Goal: Navigation & Orientation: Find specific page/section

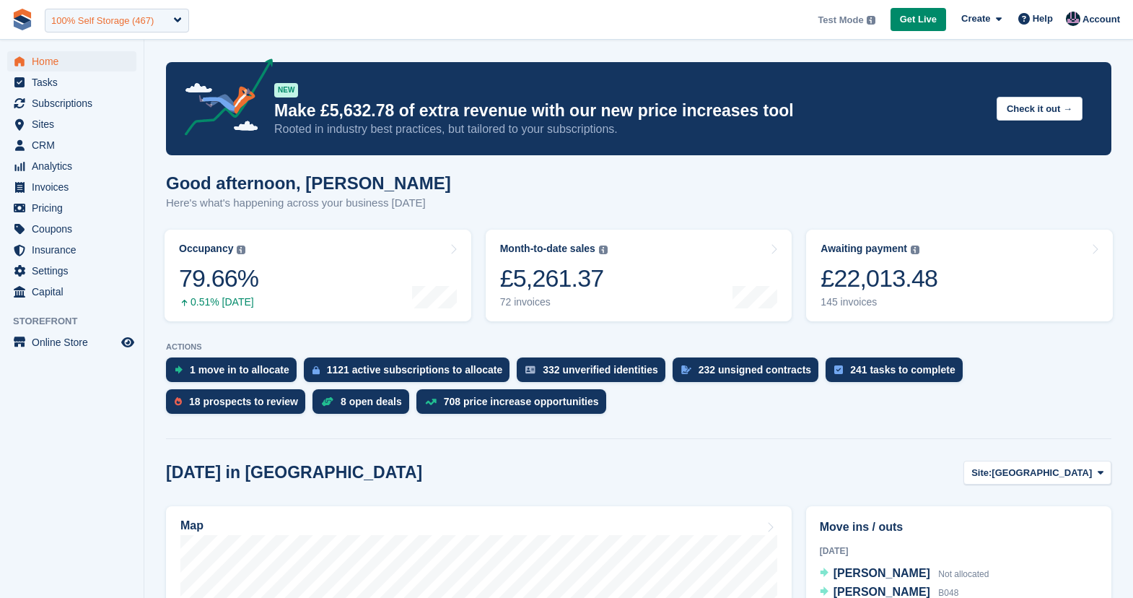
click at [153, 25] on div "100% Self Storage (467)" at bounding box center [102, 21] width 102 height 14
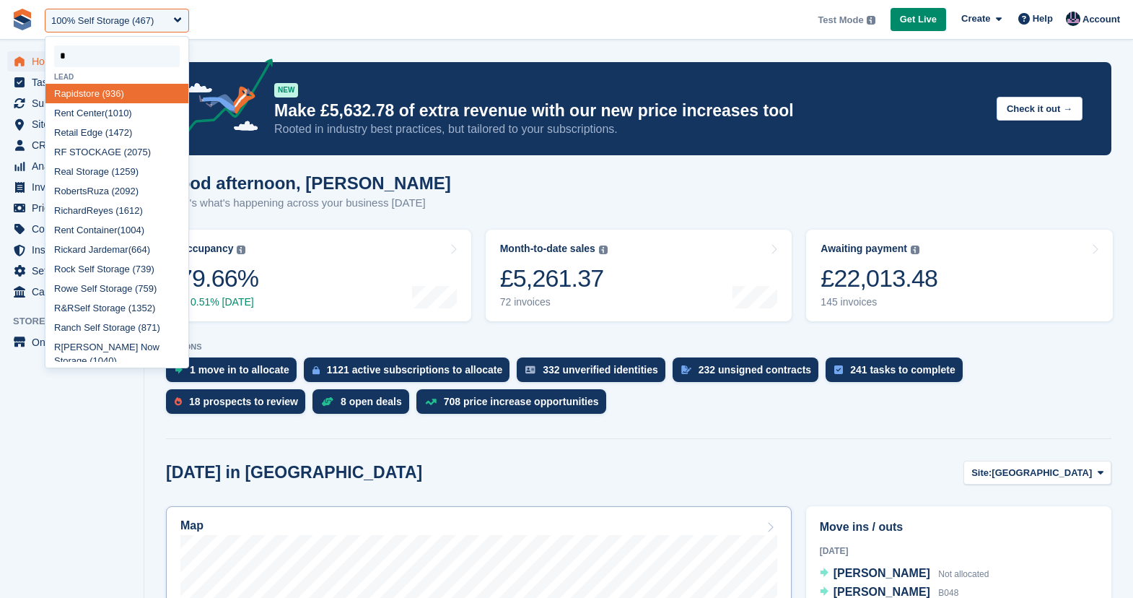
type input "*"
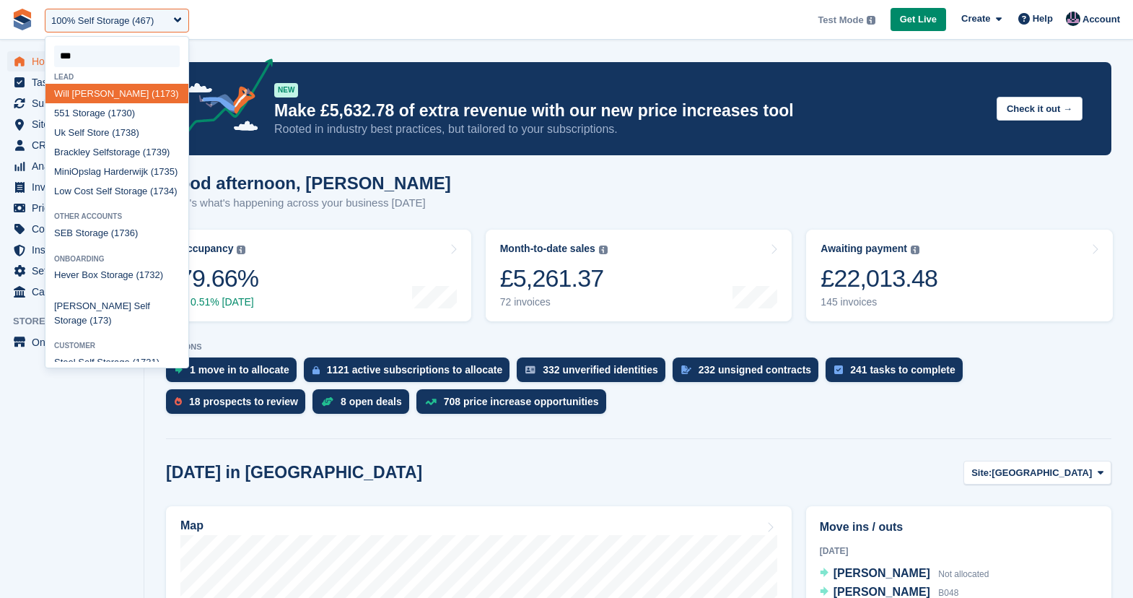
type input "****"
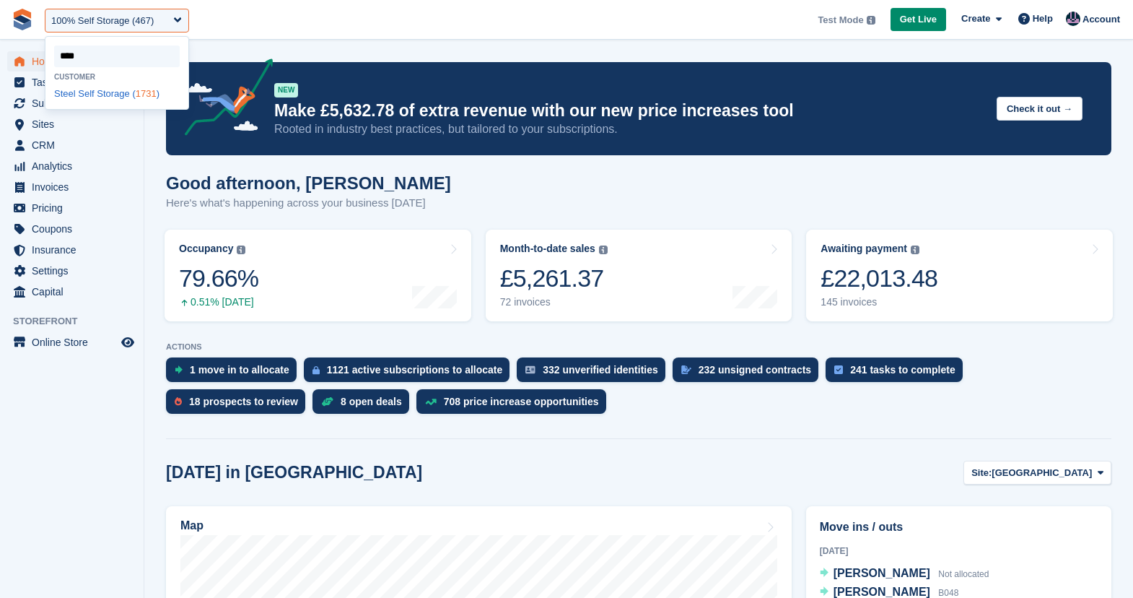
click at [86, 94] on div "Steel Self Storage ( 1731 )" at bounding box center [116, 93] width 143 height 19
select select "****"
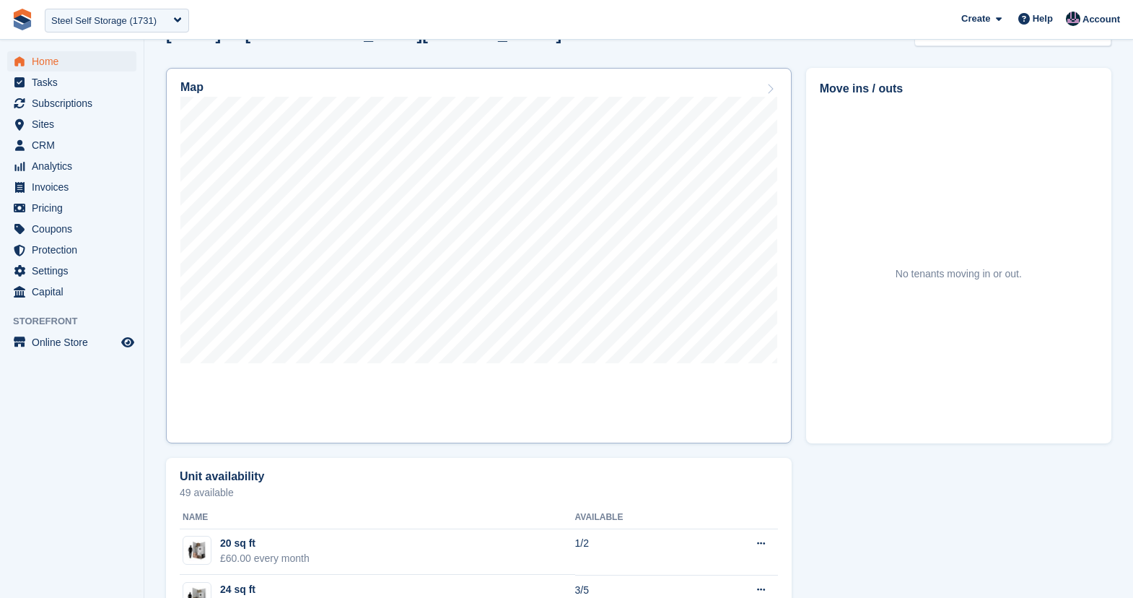
scroll to position [437, 0]
click at [380, 385] on link "Map" at bounding box center [479, 256] width 626 height 375
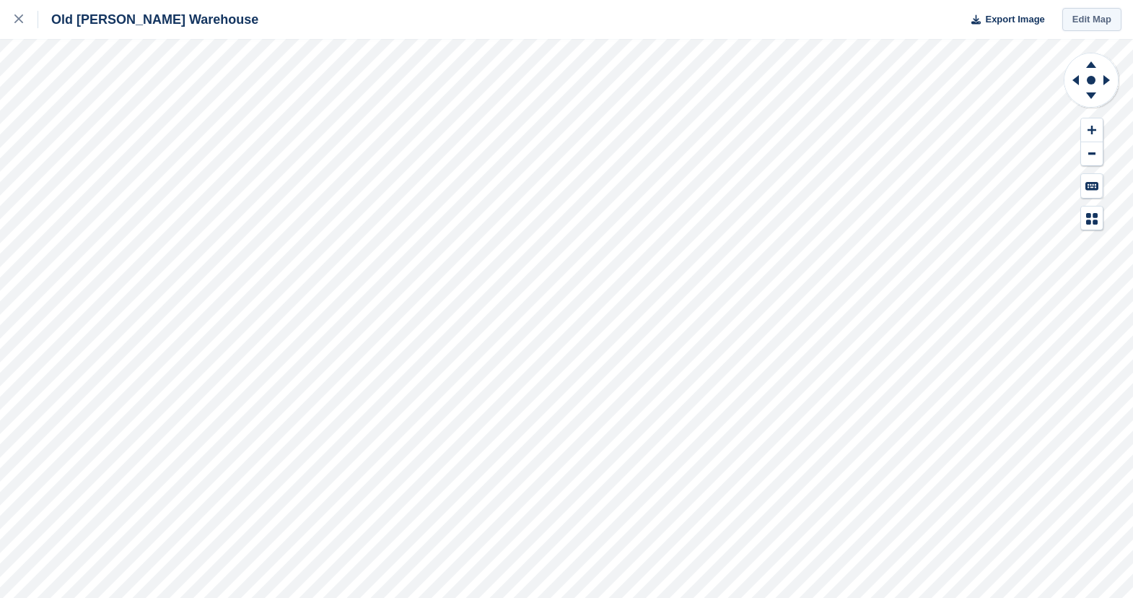
click at [1080, 22] on link "Edit Map" at bounding box center [1091, 20] width 59 height 24
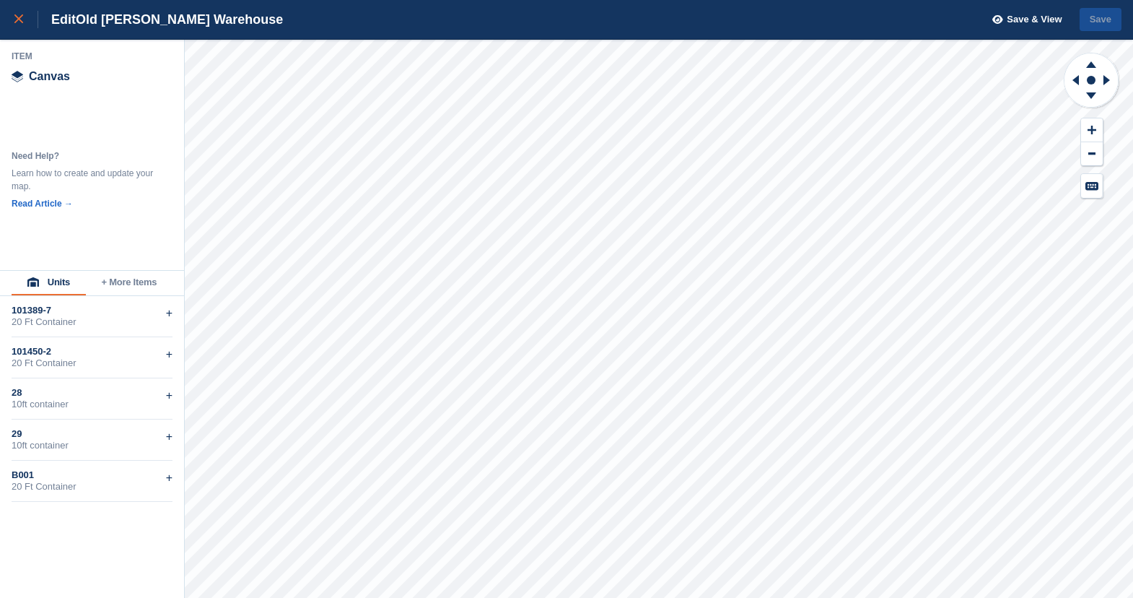
click at [23, 13] on div at bounding box center [26, 19] width 24 height 17
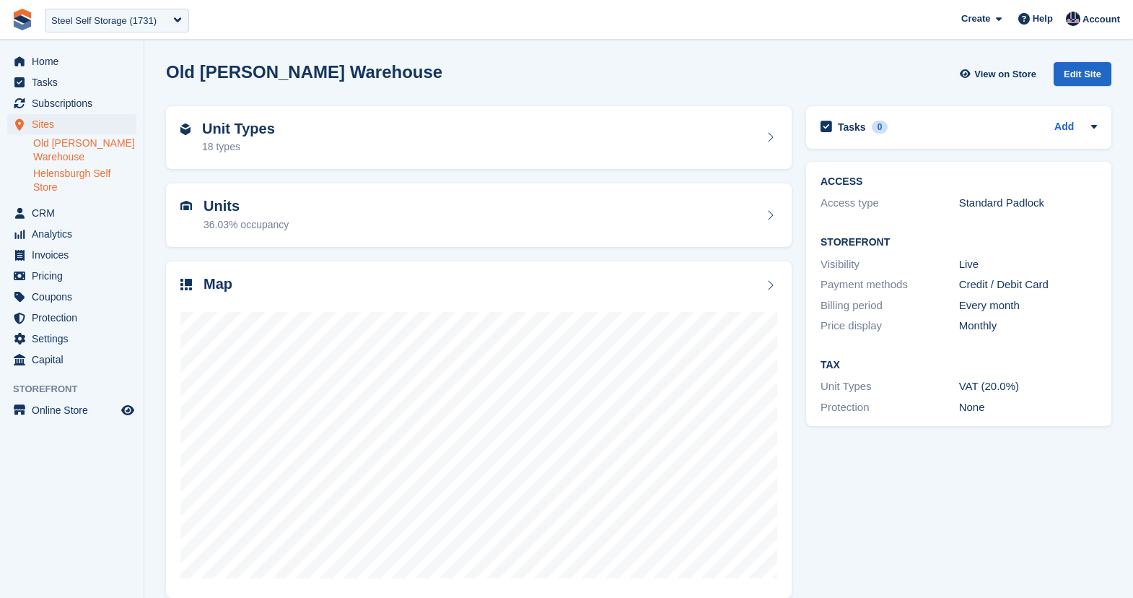
click at [58, 176] on link "Helensburgh Self Store" at bounding box center [84, 180] width 103 height 27
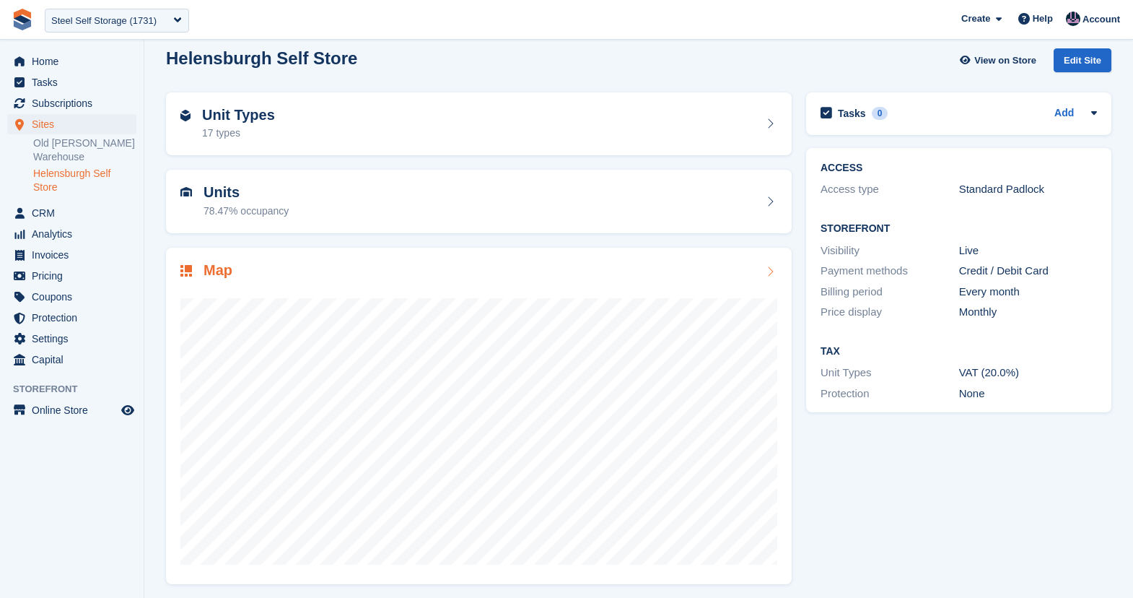
scroll to position [15, 0]
click at [380, 277] on div "Map" at bounding box center [478, 270] width 597 height 19
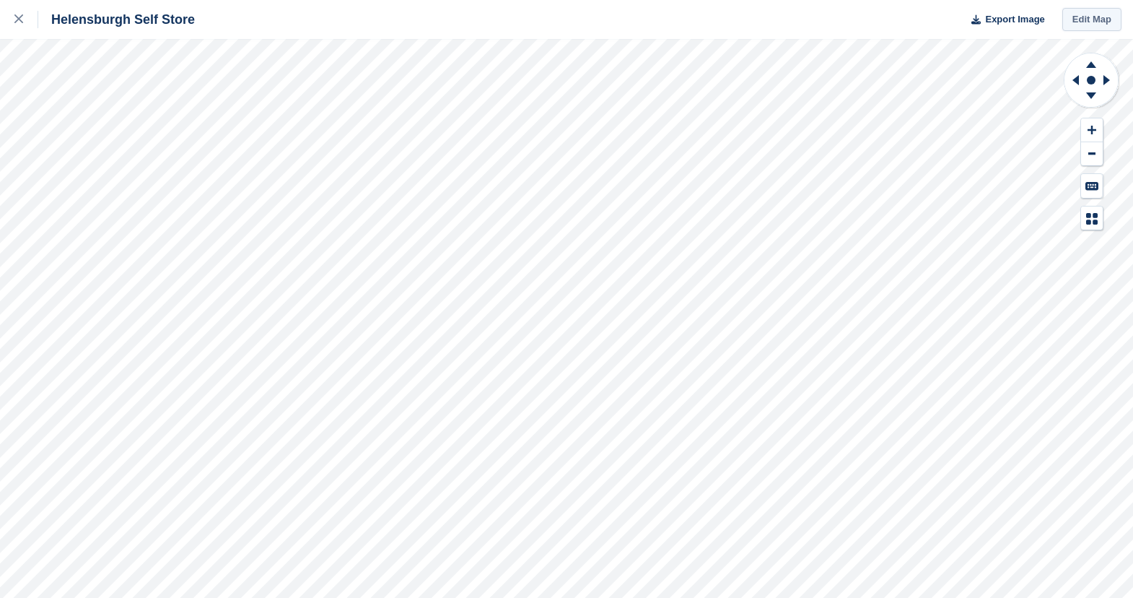
click at [1088, 24] on link "Edit Map" at bounding box center [1091, 20] width 59 height 24
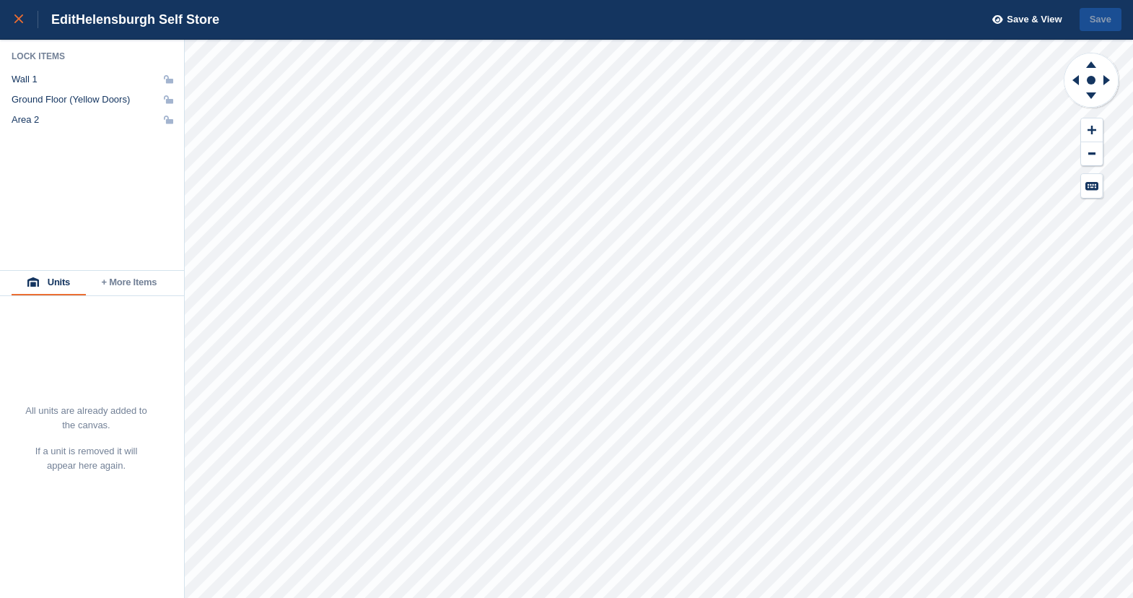
click at [10, 22] on link at bounding box center [19, 19] width 38 height 39
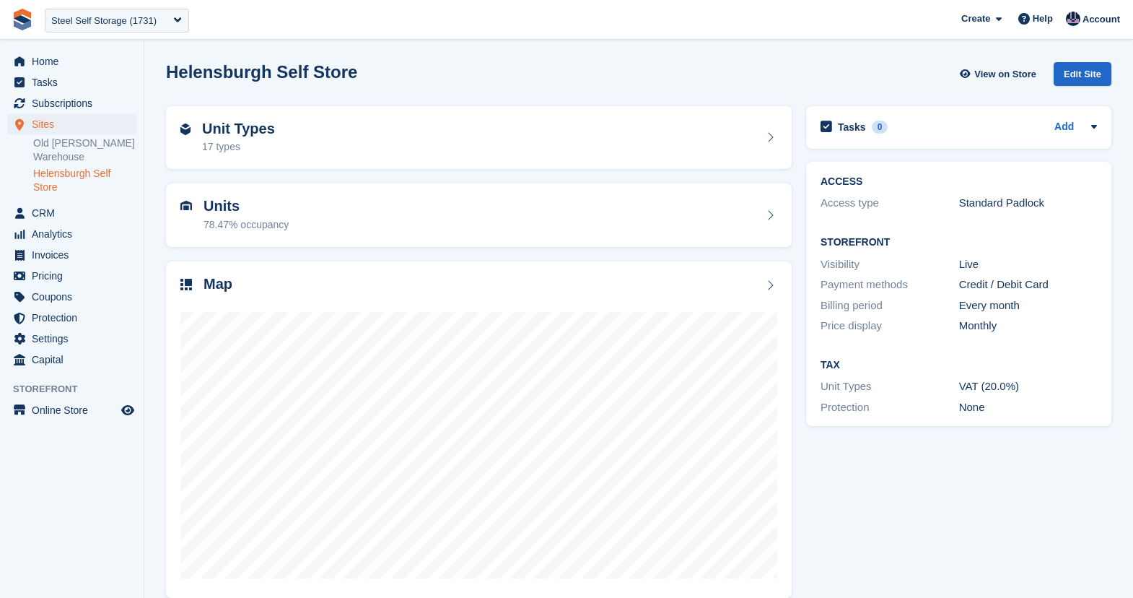
click at [591, 85] on div "Helensburgh Self Store View on Store Edit Site" at bounding box center [639, 77] width 960 height 44
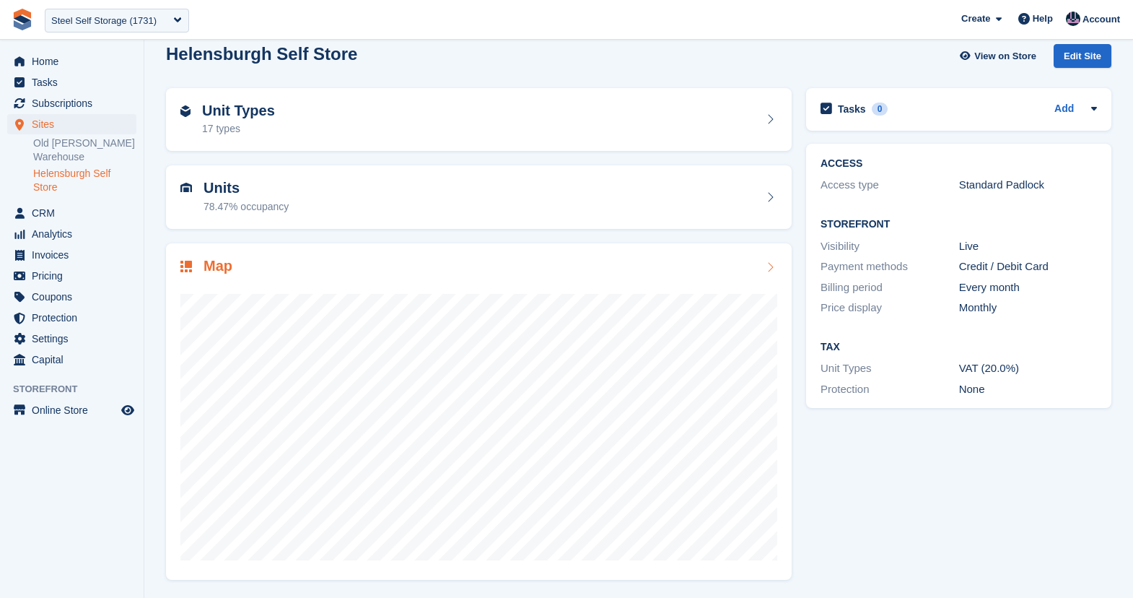
click at [757, 266] on div "Map" at bounding box center [478, 267] width 597 height 19
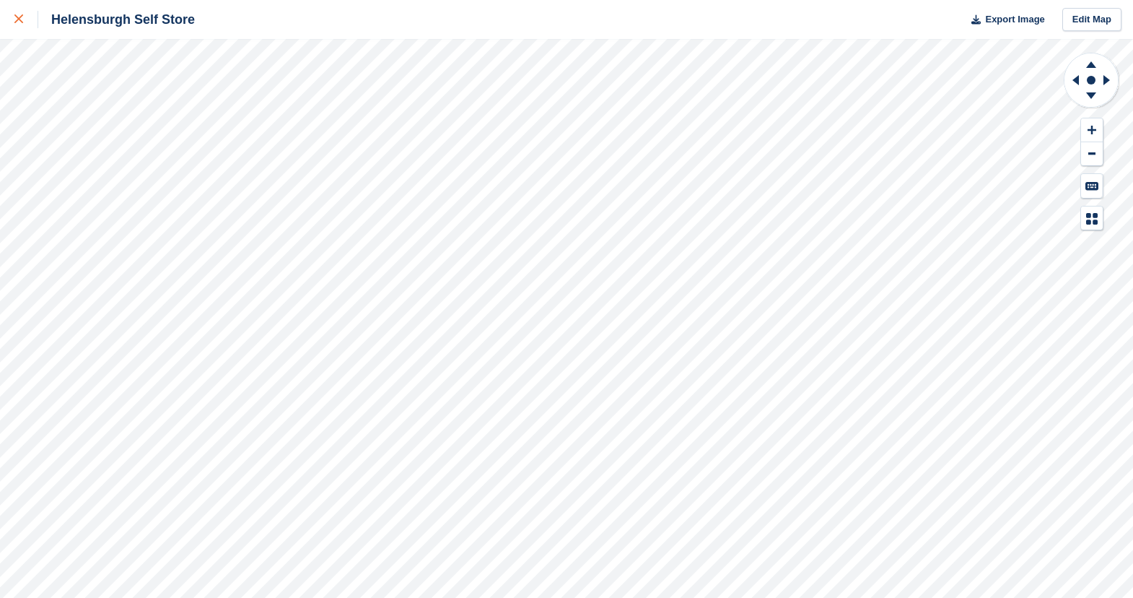
click at [17, 17] on icon at bounding box center [18, 18] width 9 height 9
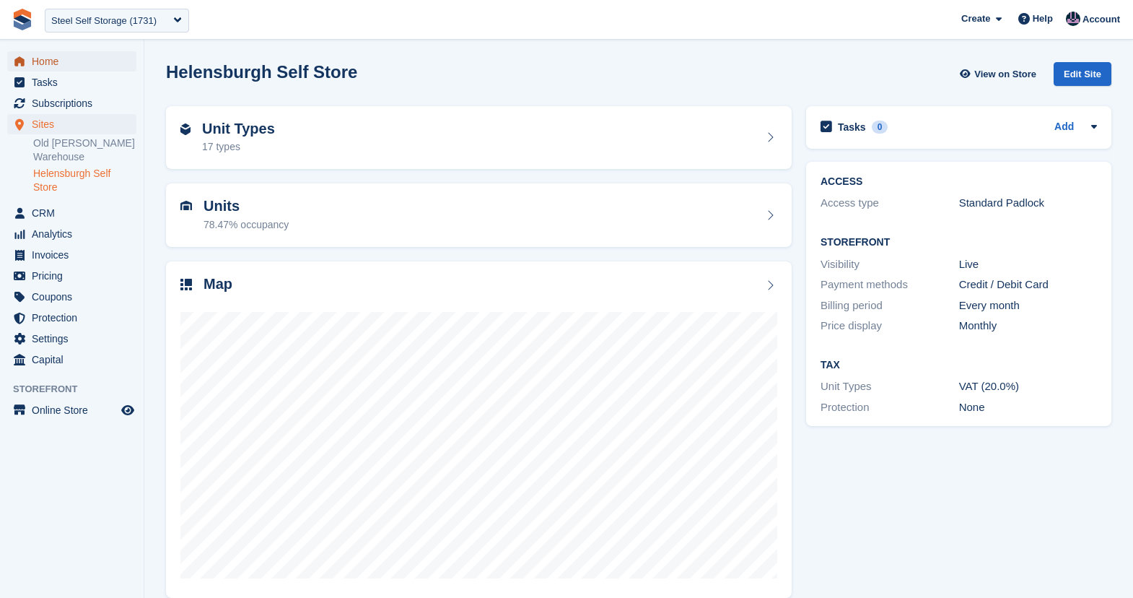
click at [35, 67] on span "Home" at bounding box center [75, 61] width 87 height 20
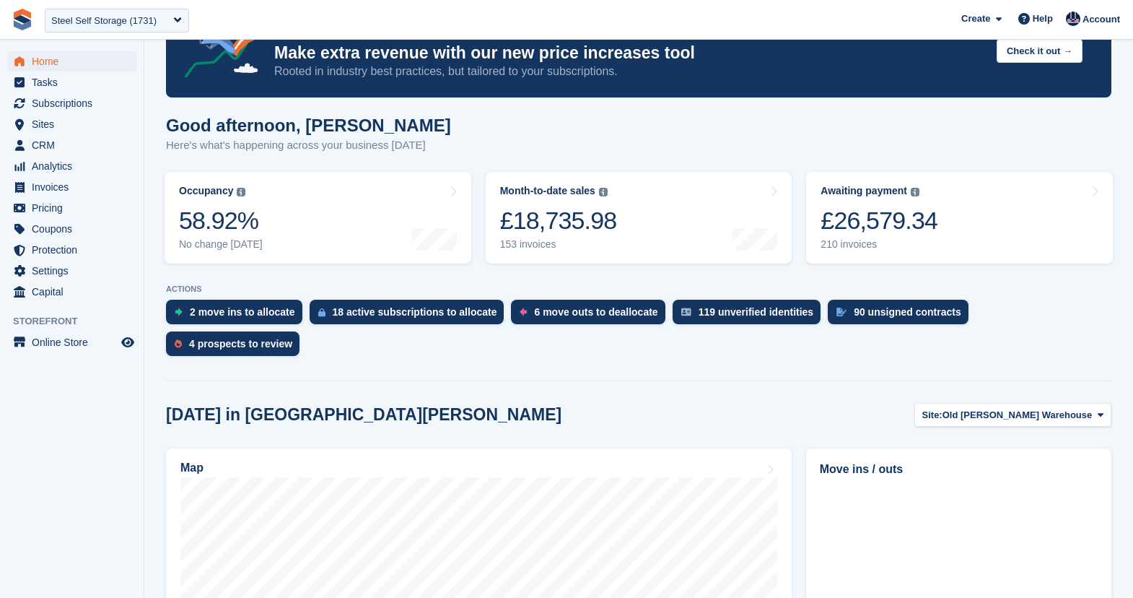
scroll to position [51, 0]
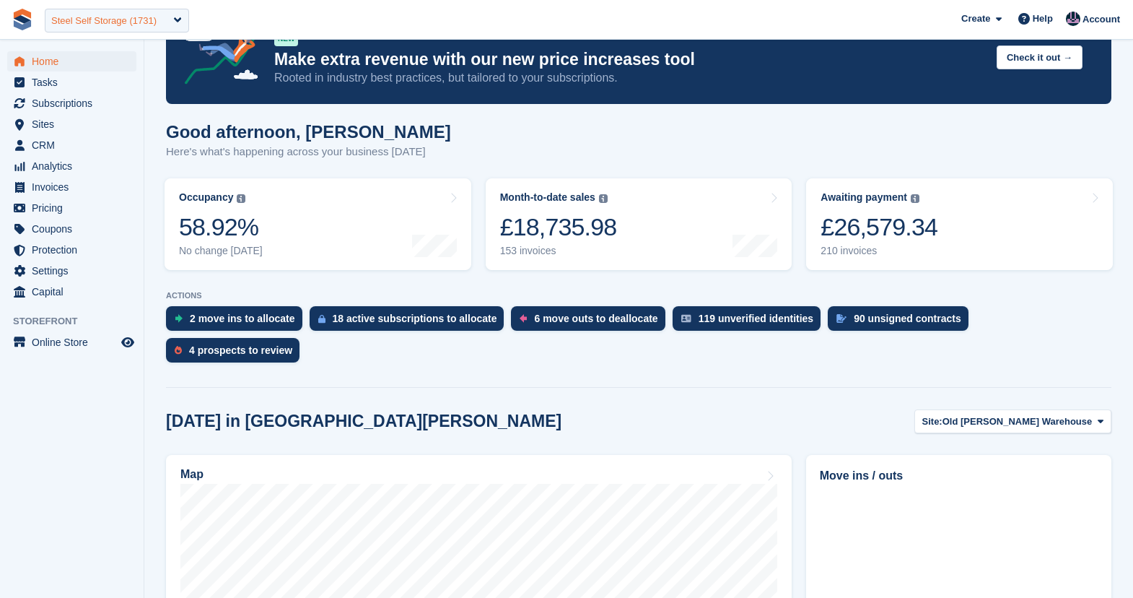
click at [147, 24] on div "Steel Self Storage (1731)" at bounding box center [103, 21] width 105 height 14
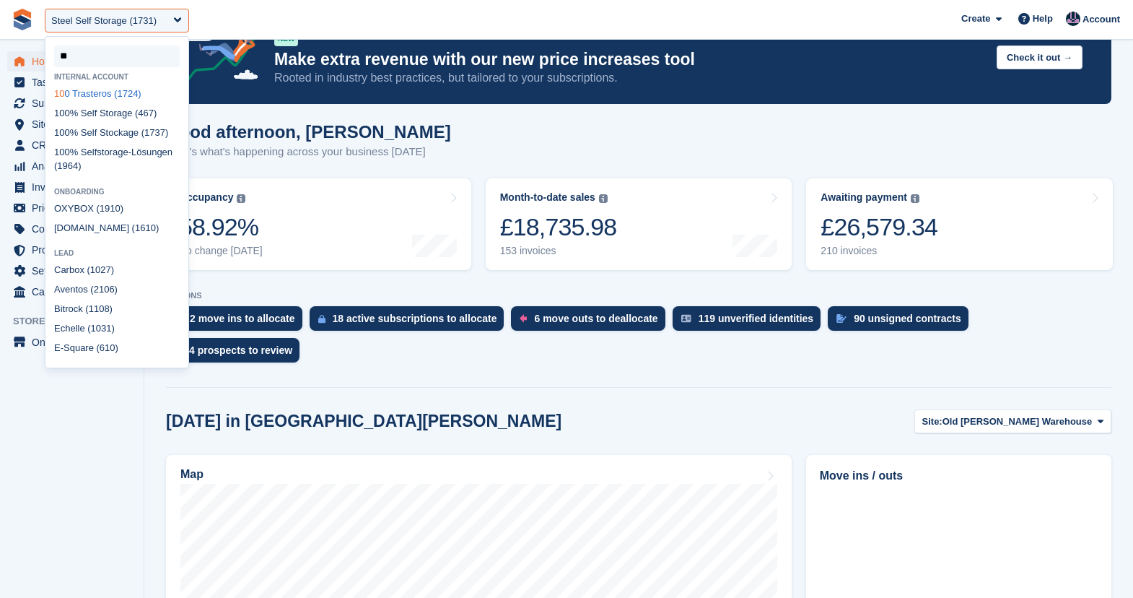
type input "***"
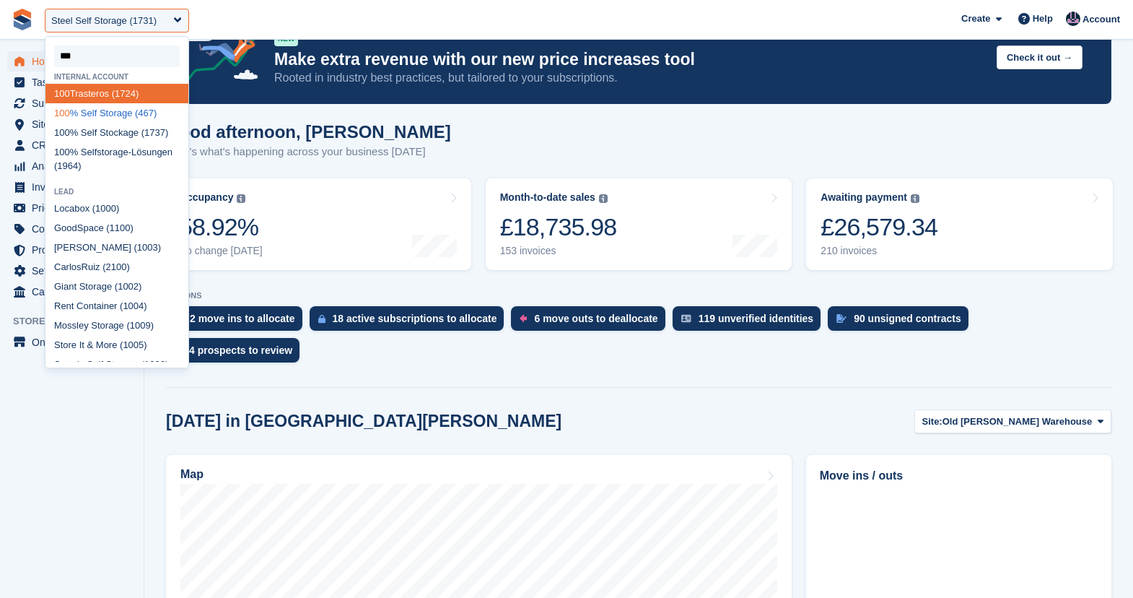
click at [84, 111] on div "100 % Self Storage (467)" at bounding box center [116, 112] width 143 height 19
select select "***"
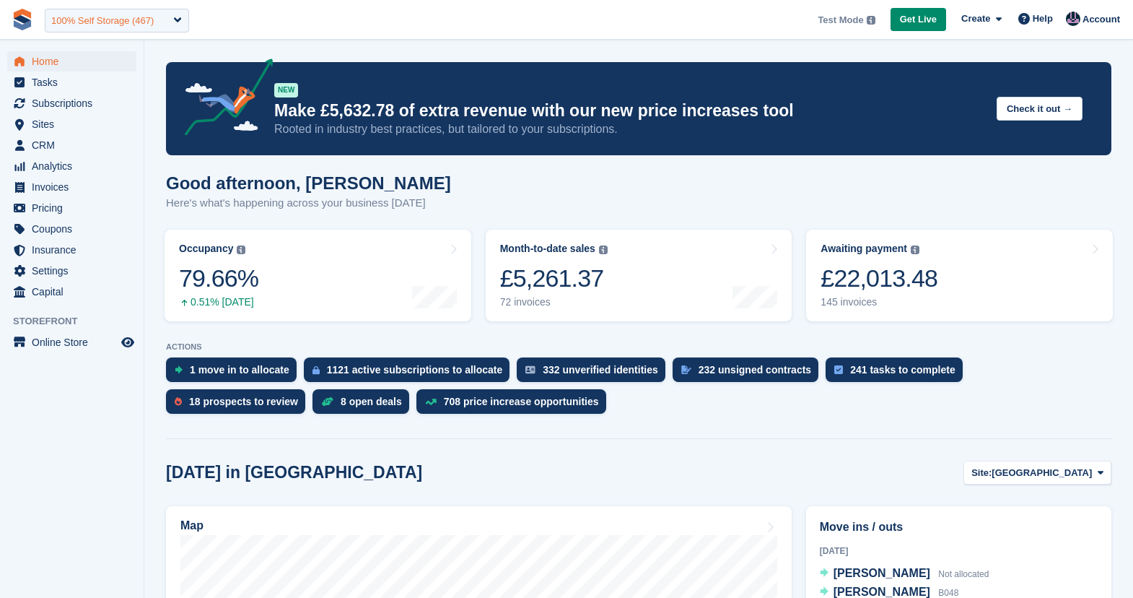
click at [149, 22] on div "100% Self Storage (467)" at bounding box center [102, 21] width 102 height 14
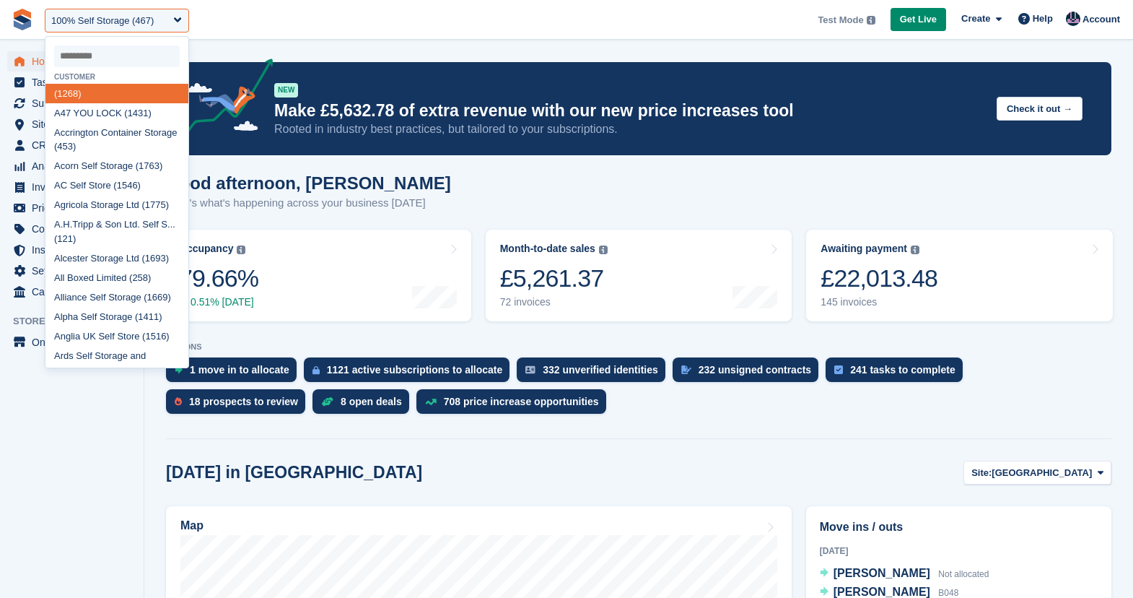
click at [289, 215] on div "Good afternoon, [PERSON_NAME] Here's what's happening across your business [DAT…" at bounding box center [638, 201] width 945 height 56
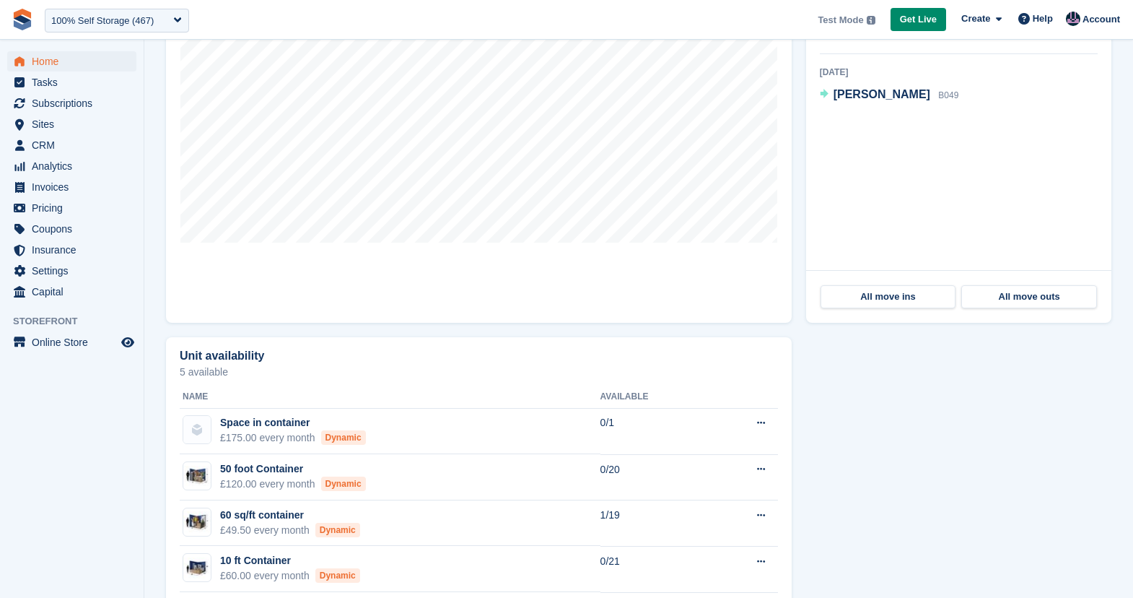
scroll to position [343, 0]
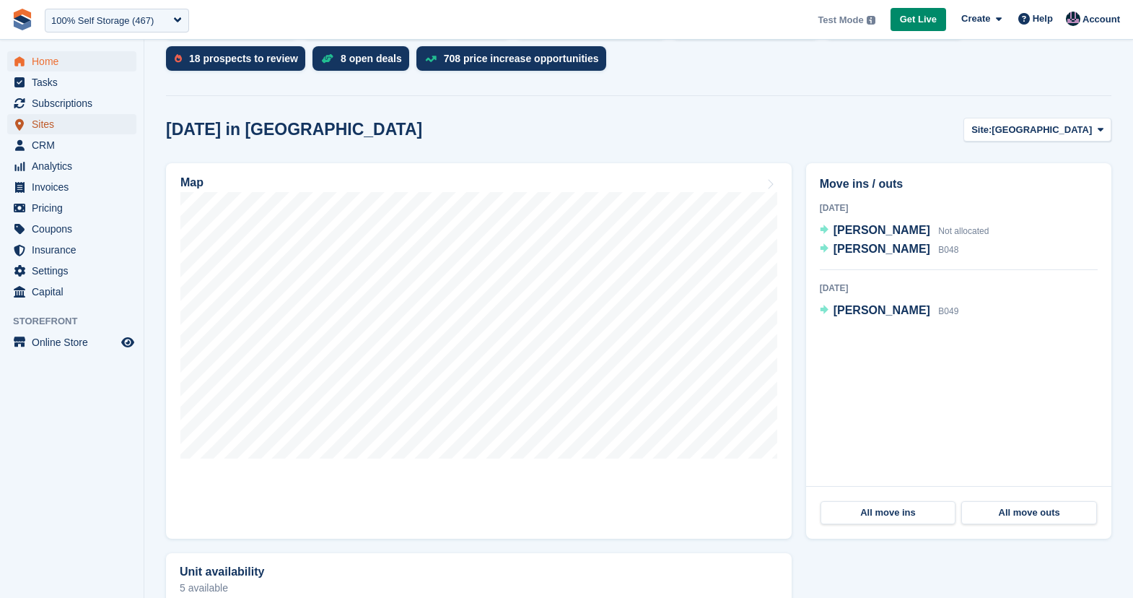
click at [67, 132] on span "Sites" at bounding box center [75, 124] width 87 height 20
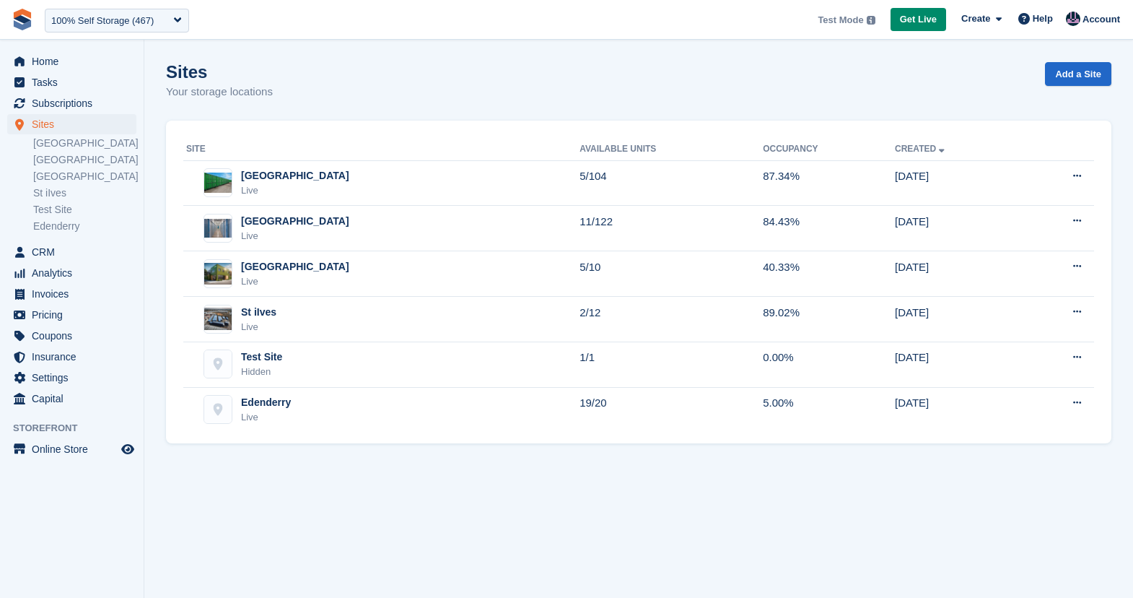
click at [318, 476] on section "Sites Your storage locations Add a Site Site Available Units Occupancy Created …" at bounding box center [638, 299] width 989 height 598
click at [350, 98] on div "Sites Your storage locations Add a Site" at bounding box center [638, 90] width 945 height 56
click at [129, 30] on div "100% Self Storage (467)" at bounding box center [117, 21] width 144 height 24
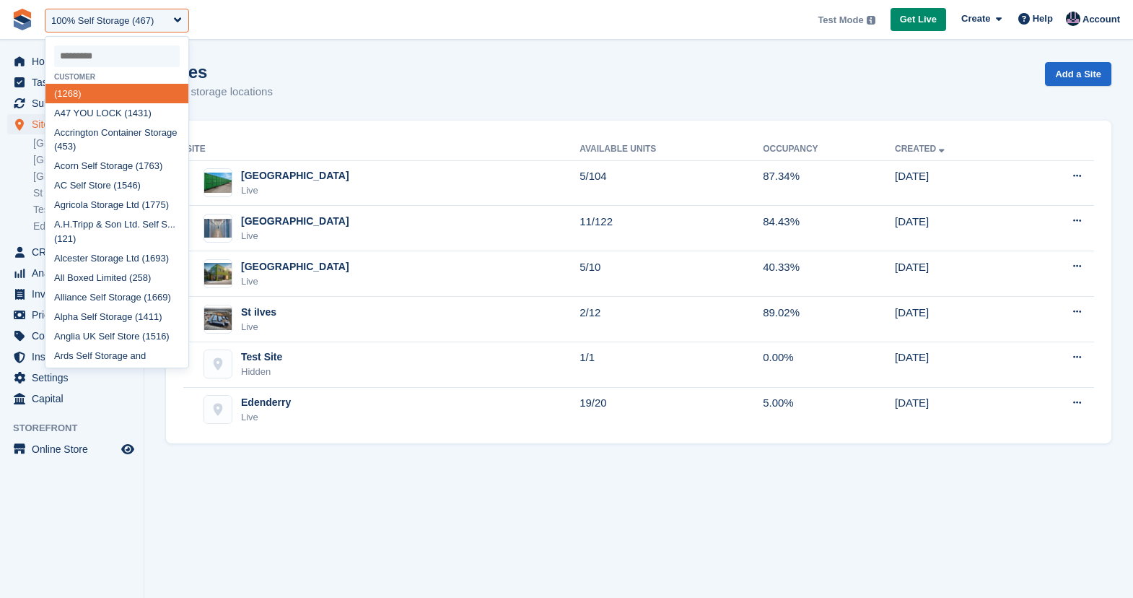
click at [318, 88] on div "Sites Your storage locations Add a Site" at bounding box center [638, 90] width 945 height 56
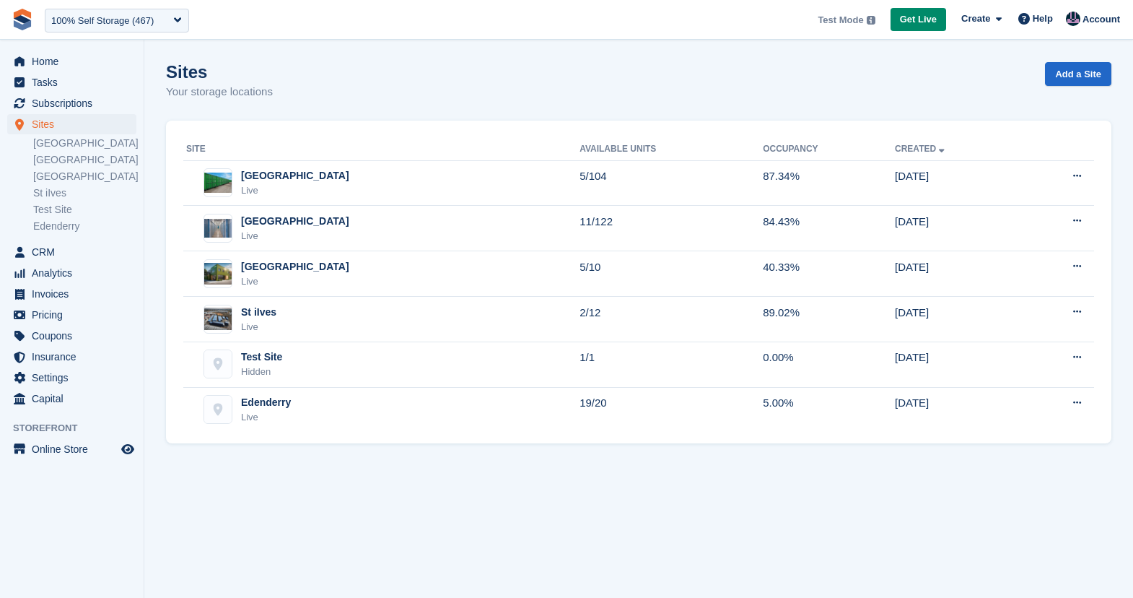
click at [383, 84] on div "Sites Your storage locations Add a Site" at bounding box center [638, 90] width 945 height 56
click at [367, 115] on div "Sites Your storage locations Add a Site" at bounding box center [638, 90] width 945 height 56
click at [73, 72] on span "Tasks" at bounding box center [75, 82] width 87 height 20
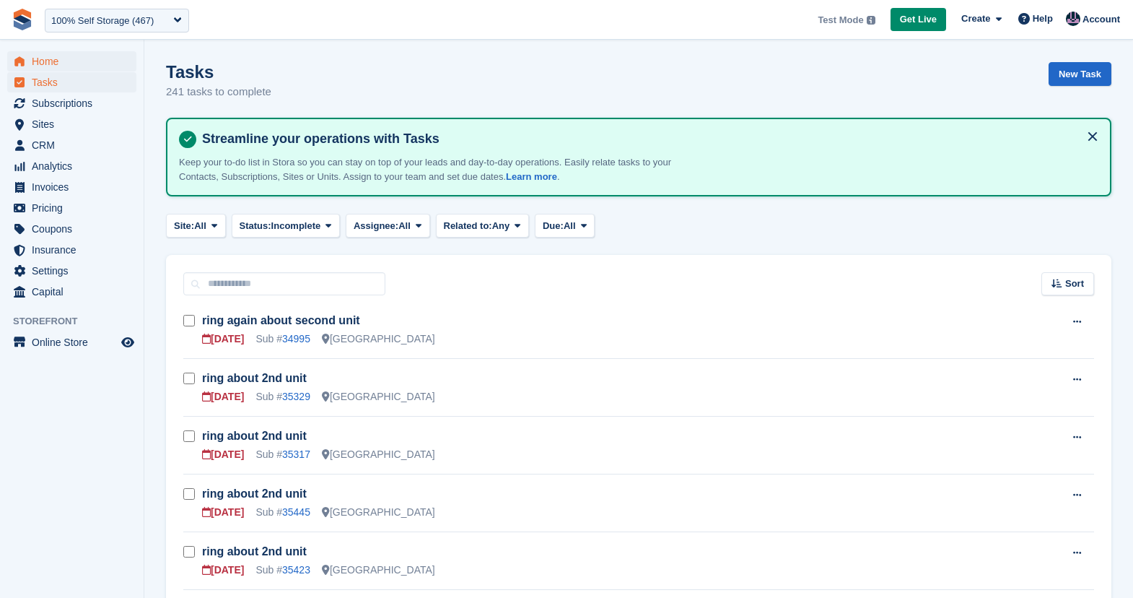
click at [42, 62] on span "Home" at bounding box center [75, 61] width 87 height 20
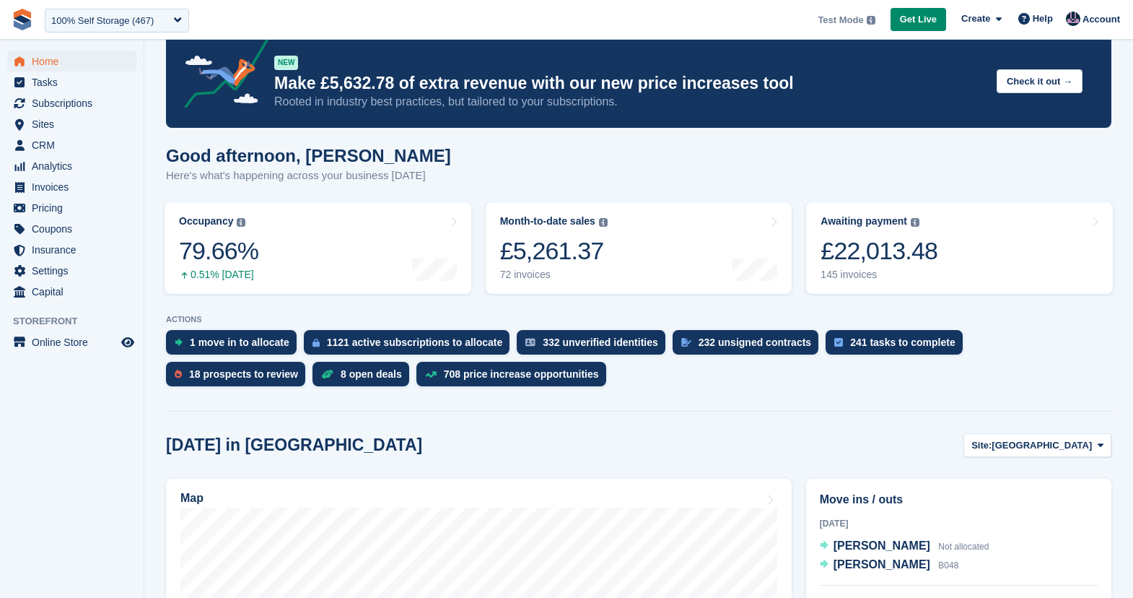
scroll to position [179, 0]
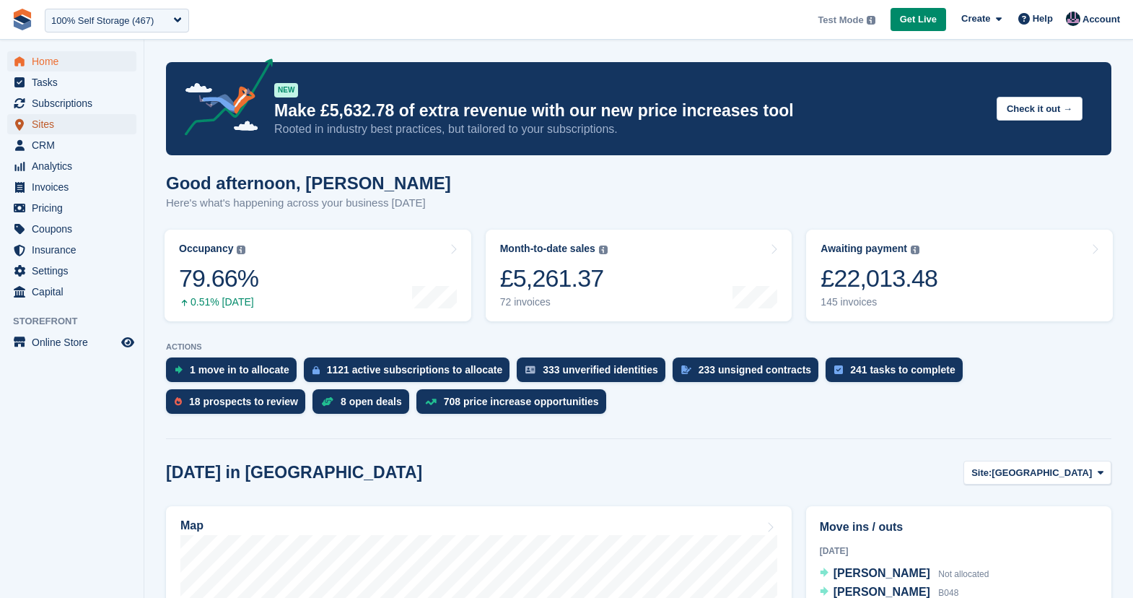
click at [46, 114] on span "Sites" at bounding box center [75, 124] width 87 height 20
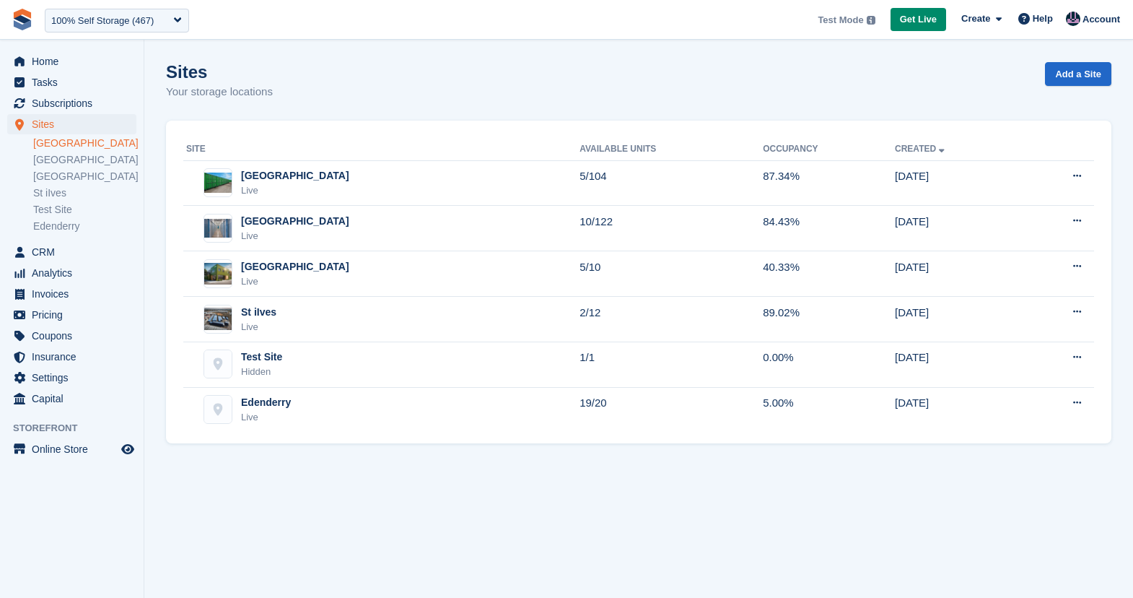
click at [61, 142] on link "[GEOGRAPHIC_DATA]" at bounding box center [84, 143] width 103 height 14
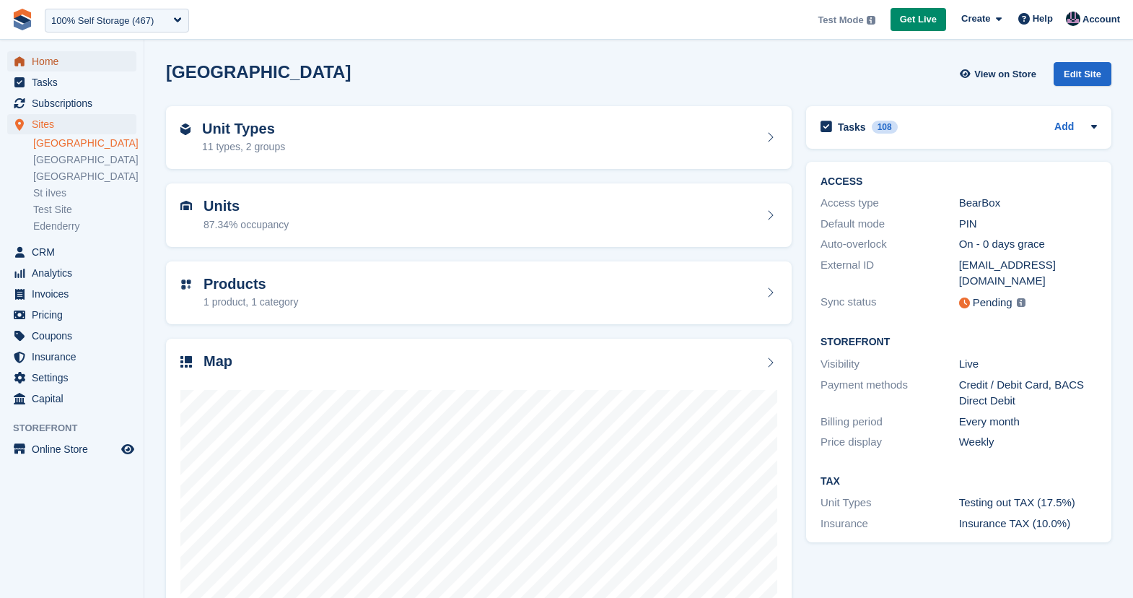
click at [53, 55] on span "Home" at bounding box center [75, 61] width 87 height 20
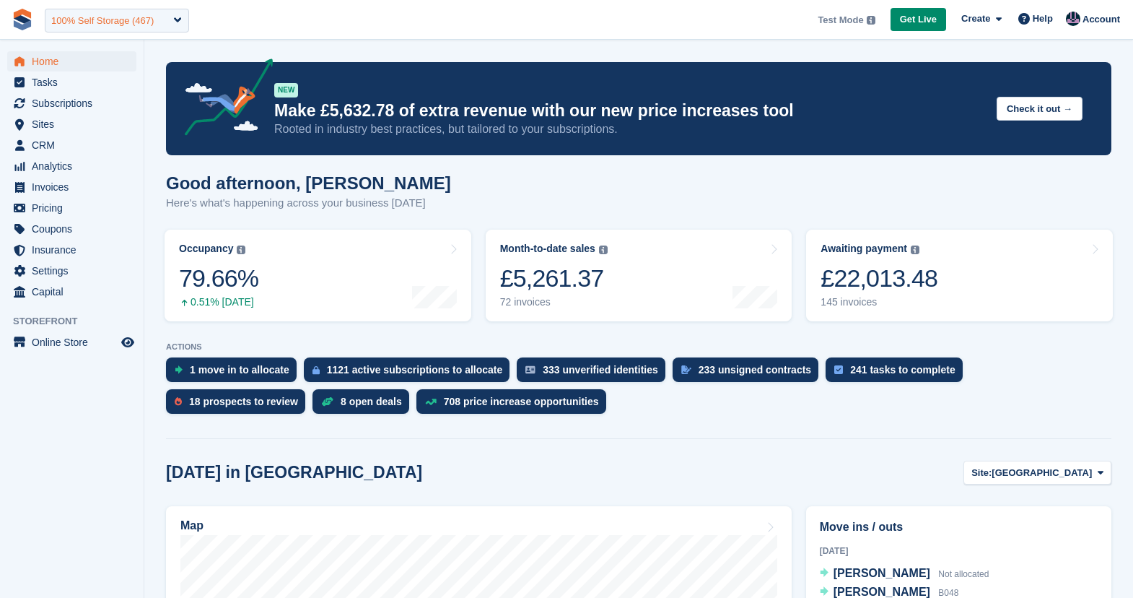
click at [128, 27] on div "100% Self Storage (467)" at bounding box center [117, 21] width 144 height 24
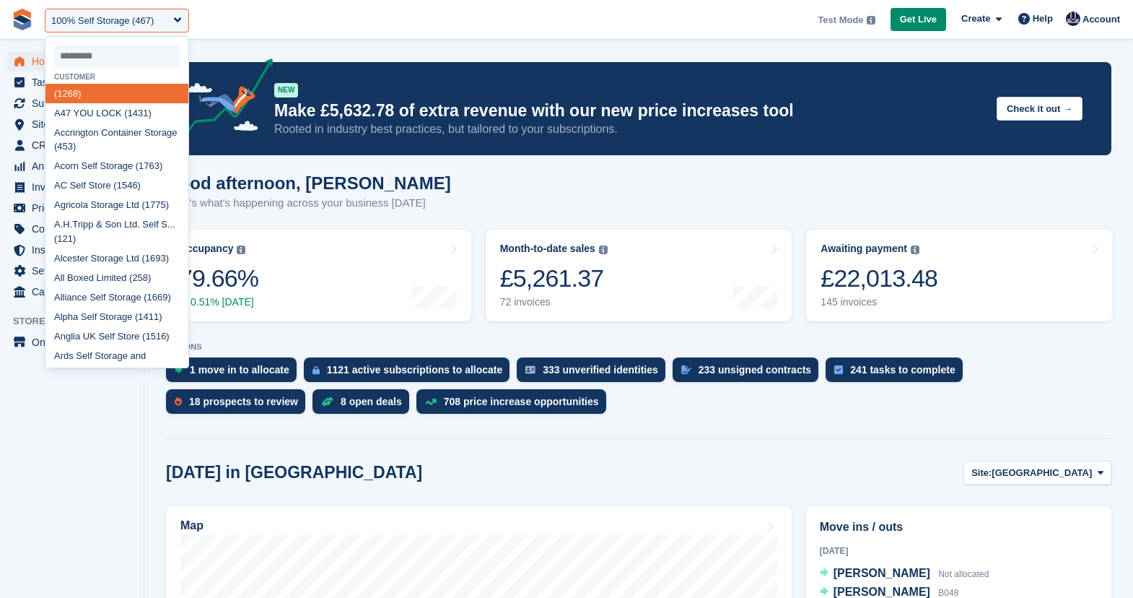
click at [100, 53] on input "select-one" at bounding box center [117, 56] width 126 height 22
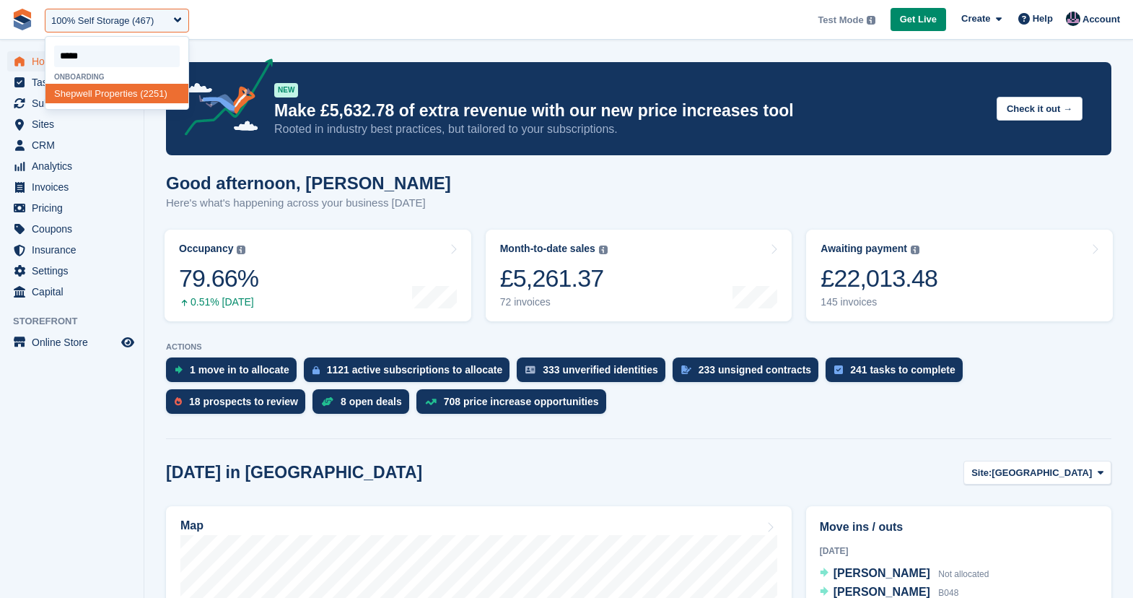
type input "******"
select select "****"
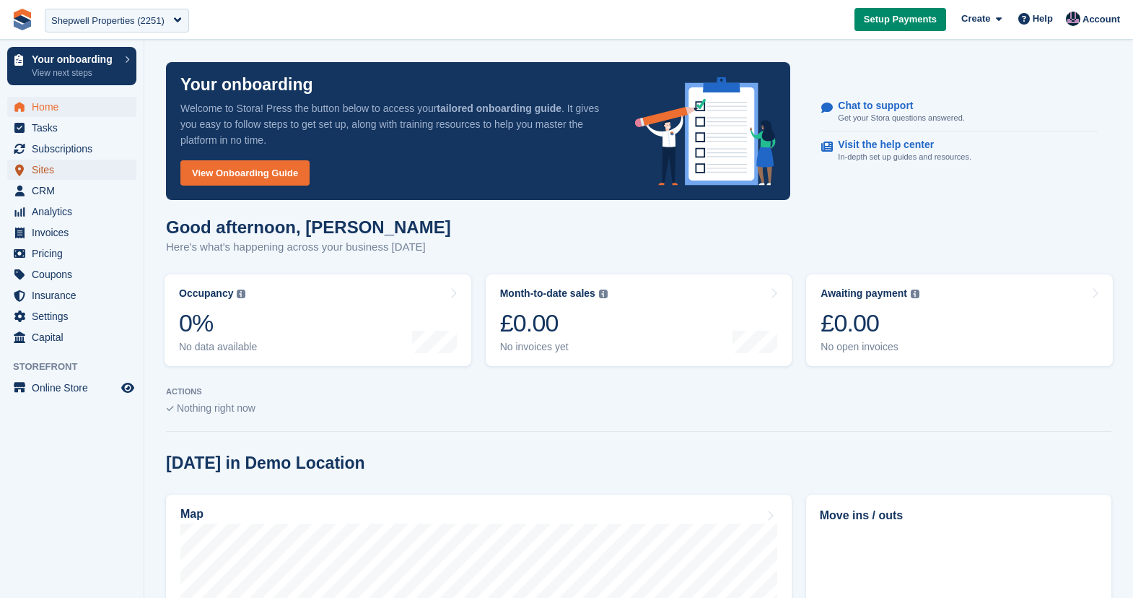
click at [43, 170] on span "Sites" at bounding box center [75, 169] width 87 height 20
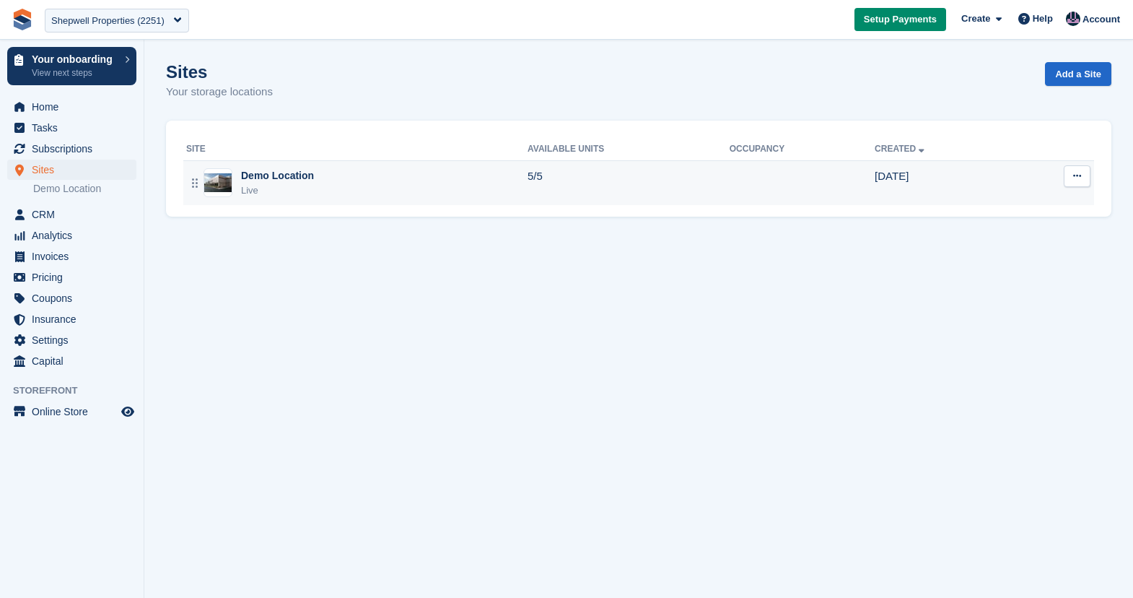
click at [297, 172] on div "Demo Location" at bounding box center [277, 175] width 73 height 15
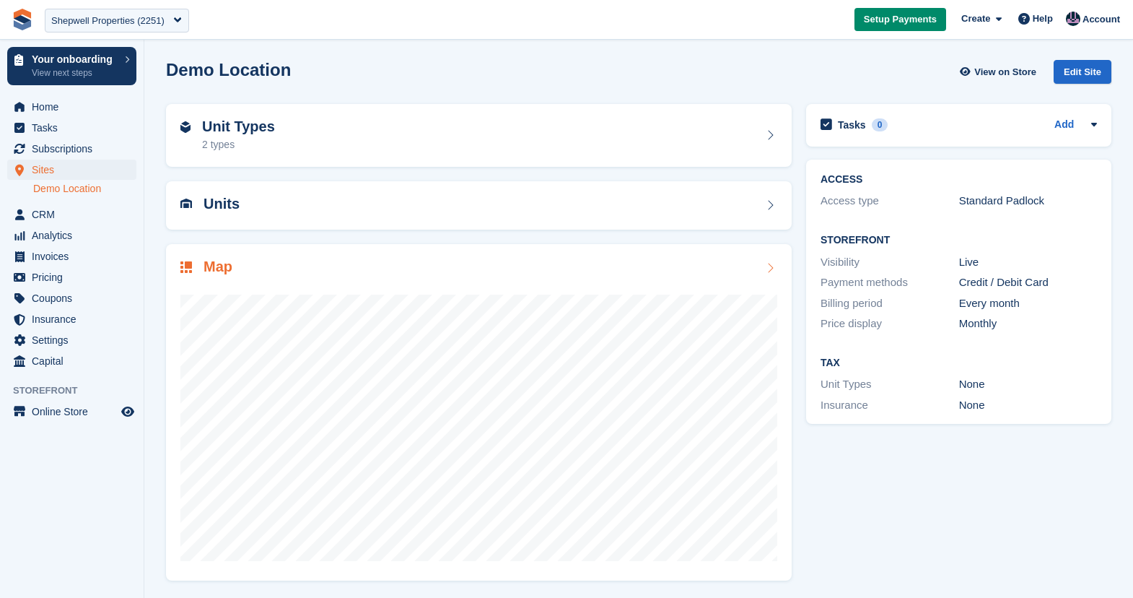
scroll to position [3, 0]
click at [1088, 68] on div "Edit Site" at bounding box center [1083, 71] width 58 height 24
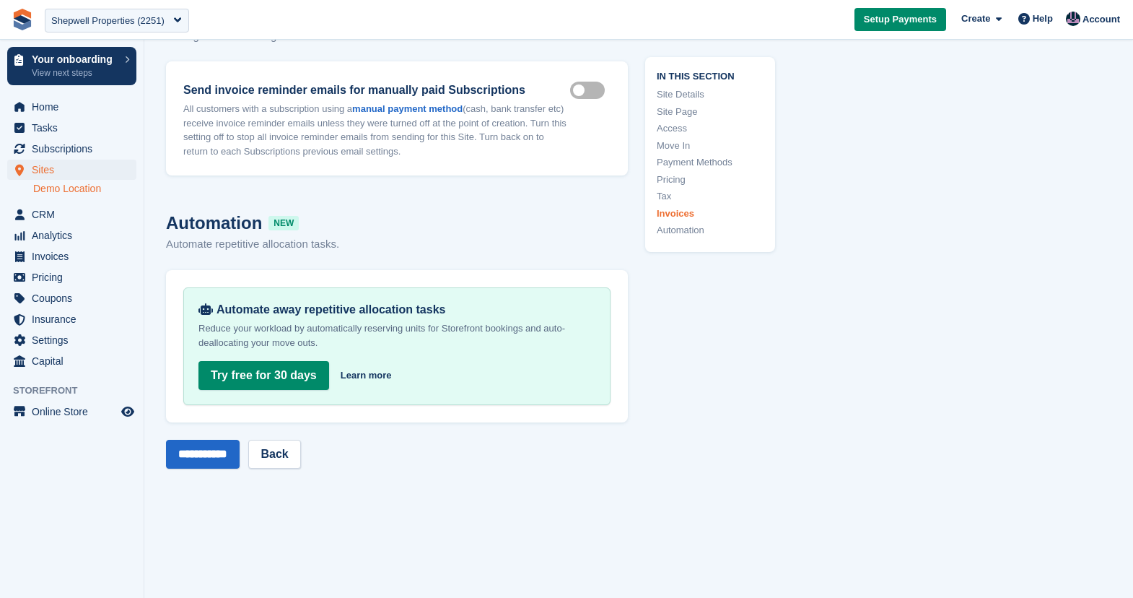
scroll to position [5728, 0]
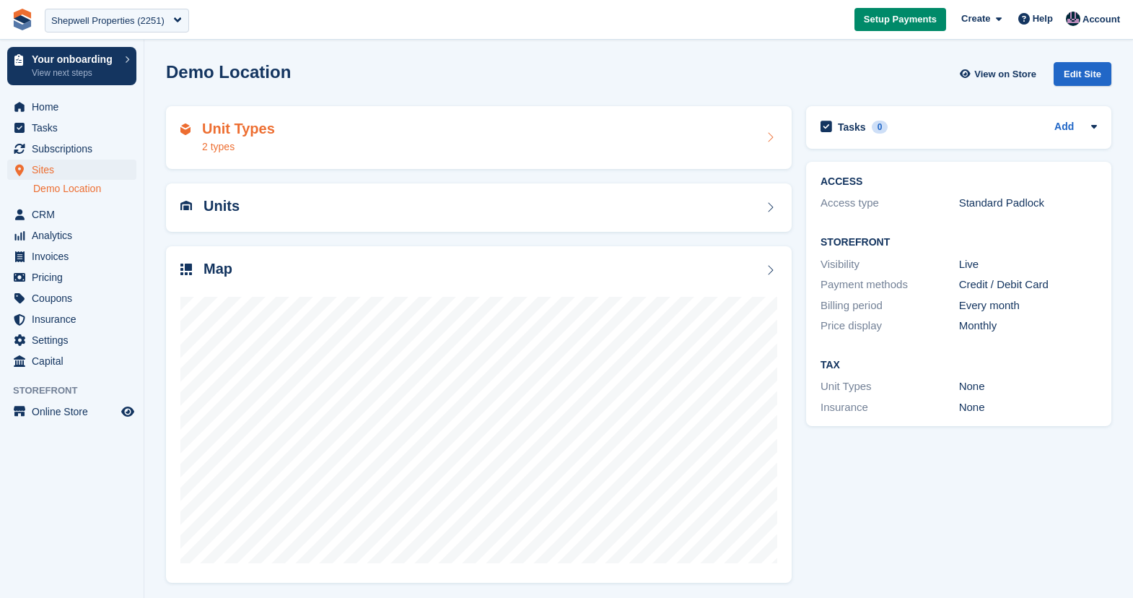
click at [455, 134] on div "Unit Types 2 types" at bounding box center [478, 138] width 597 height 35
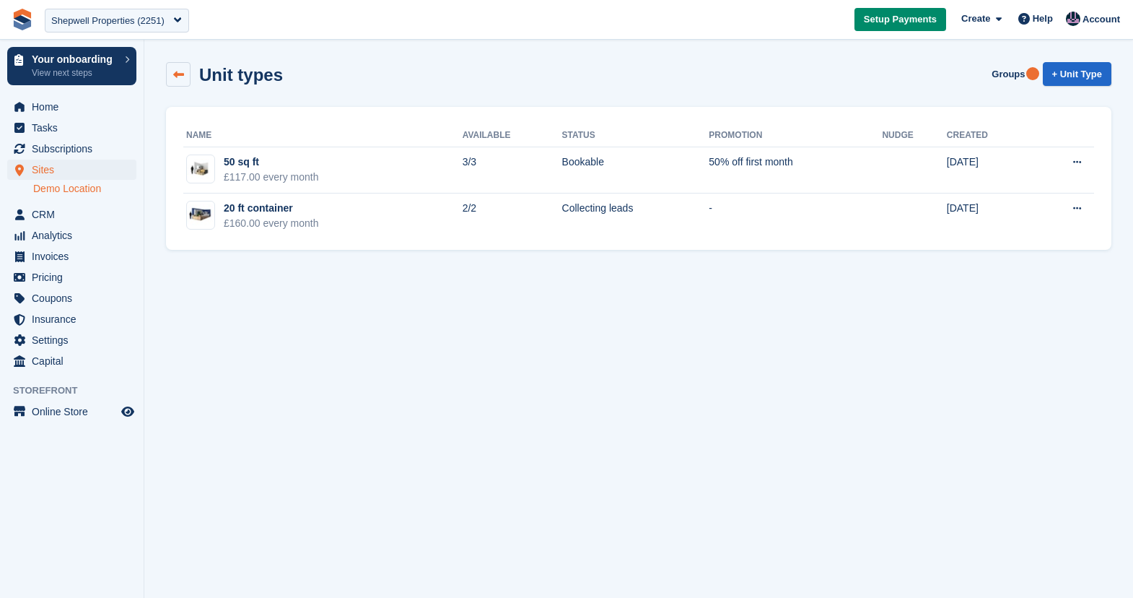
click at [176, 69] on icon at bounding box center [178, 74] width 11 height 11
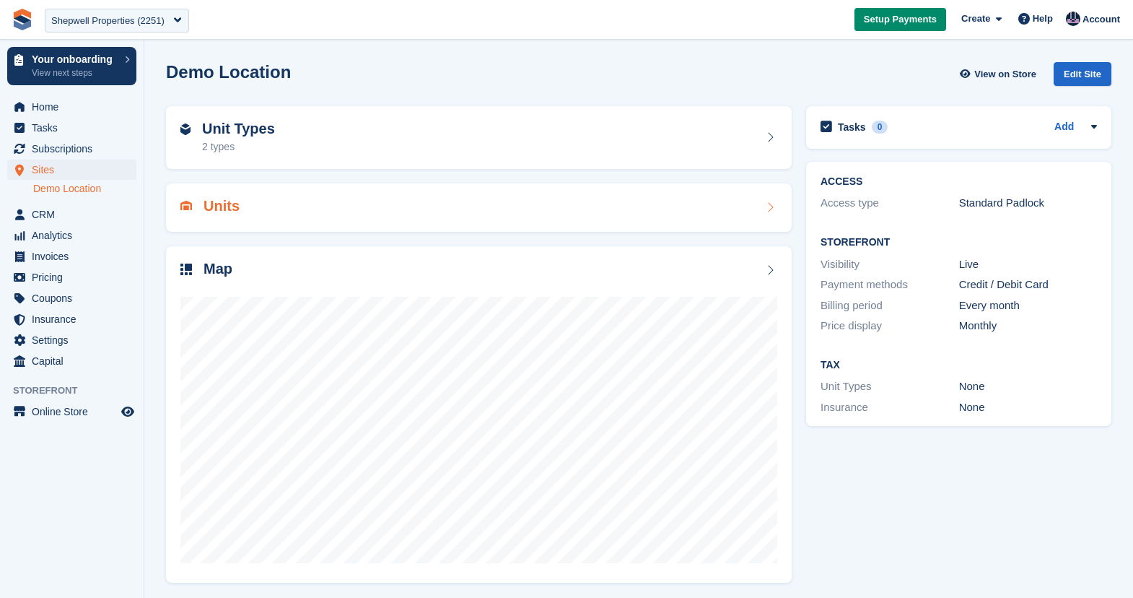
click at [271, 202] on div "Units" at bounding box center [478, 207] width 597 height 19
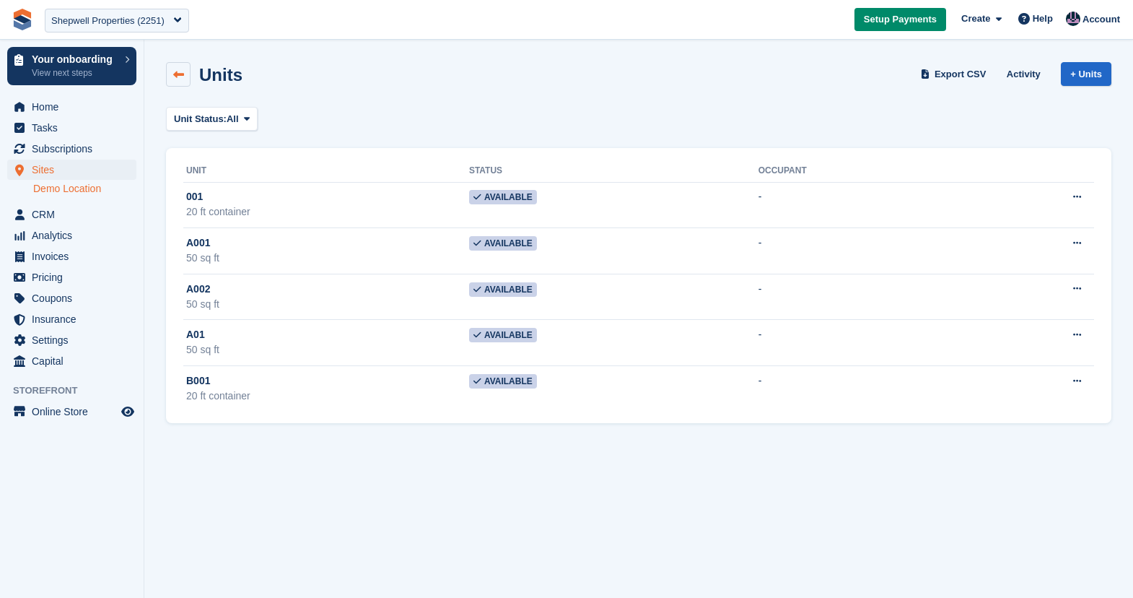
click at [180, 73] on icon at bounding box center [178, 74] width 11 height 11
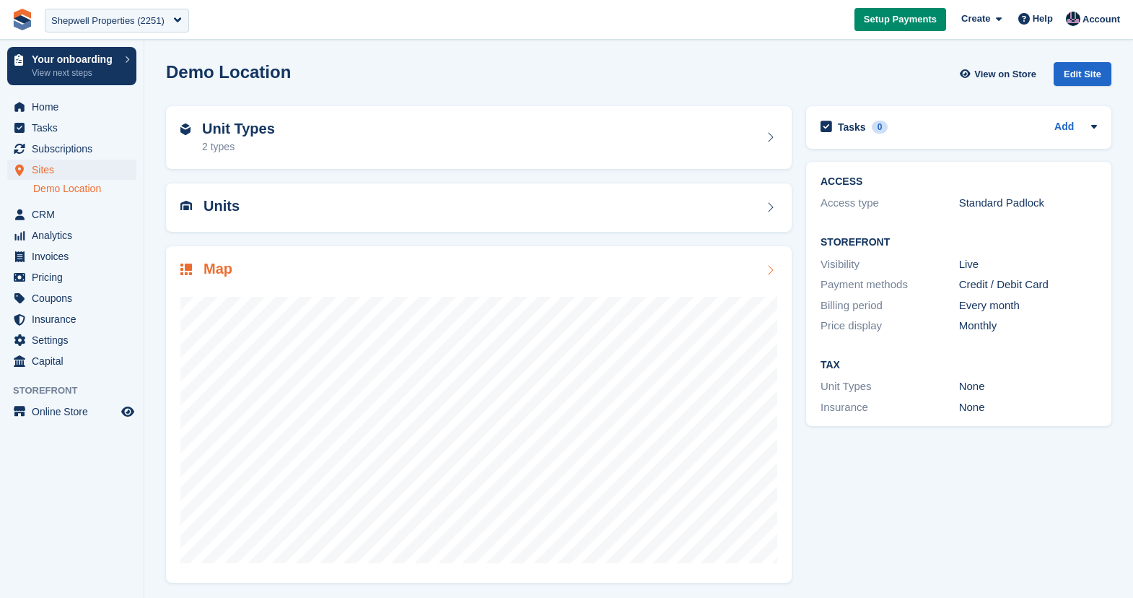
click at [219, 268] on h2 "Map" at bounding box center [218, 269] width 29 height 17
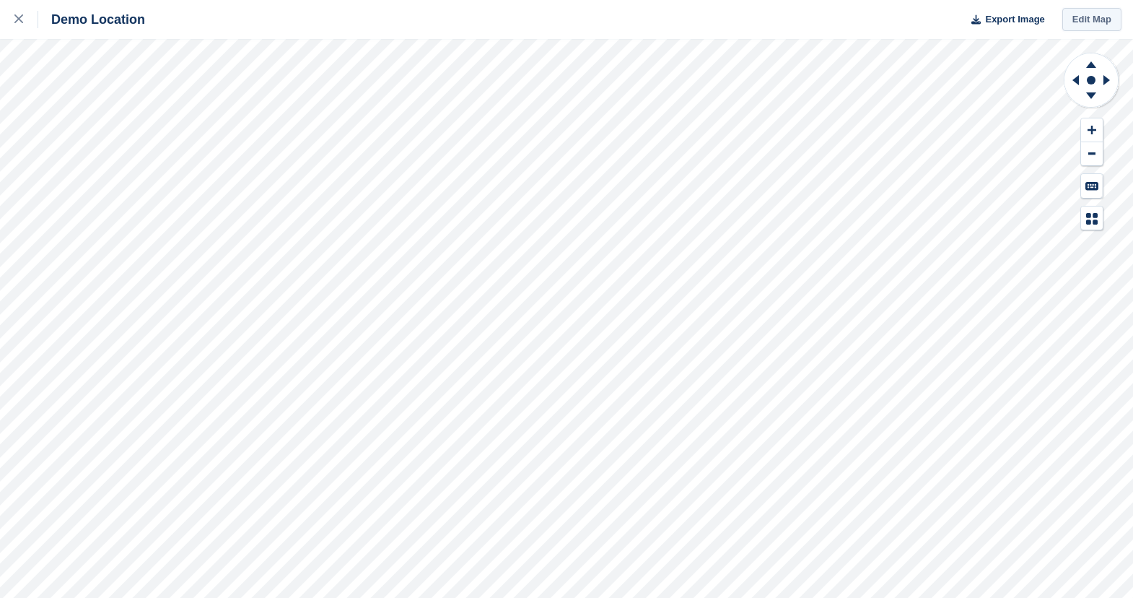
click at [1081, 22] on link "Edit Map" at bounding box center [1091, 20] width 59 height 24
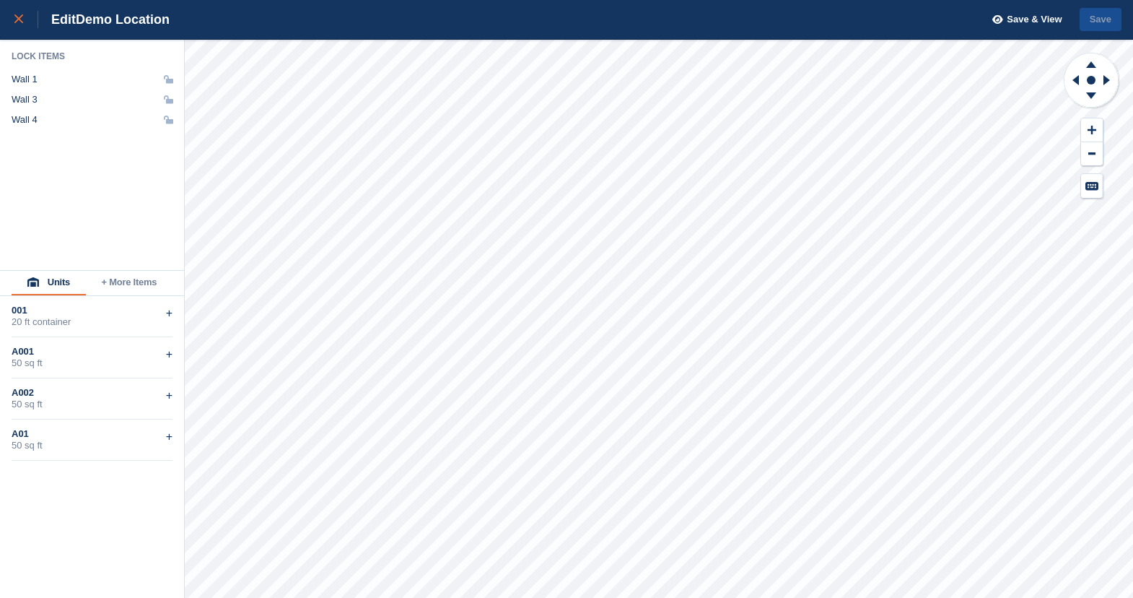
click at [12, 19] on link at bounding box center [19, 19] width 38 height 39
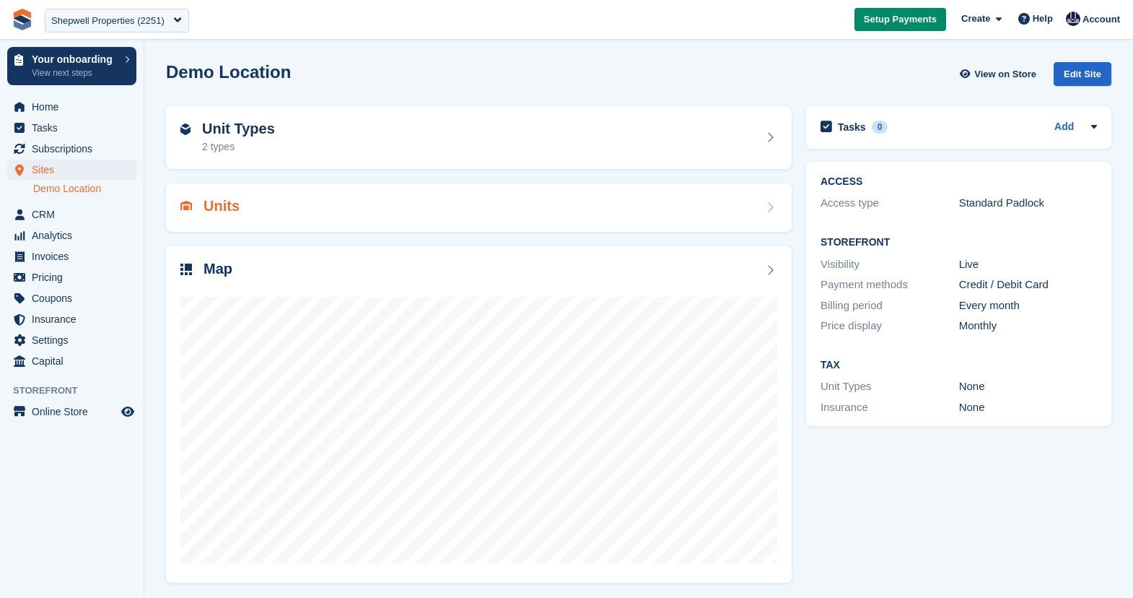
scroll to position [3, 0]
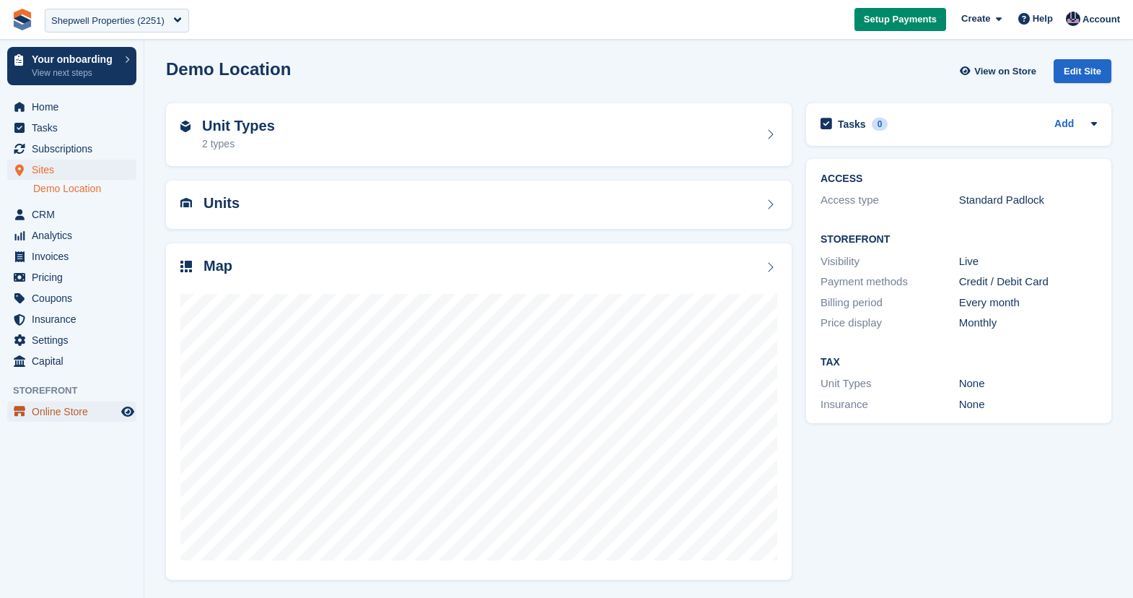
click at [66, 404] on span "Online Store" at bounding box center [75, 411] width 87 height 20
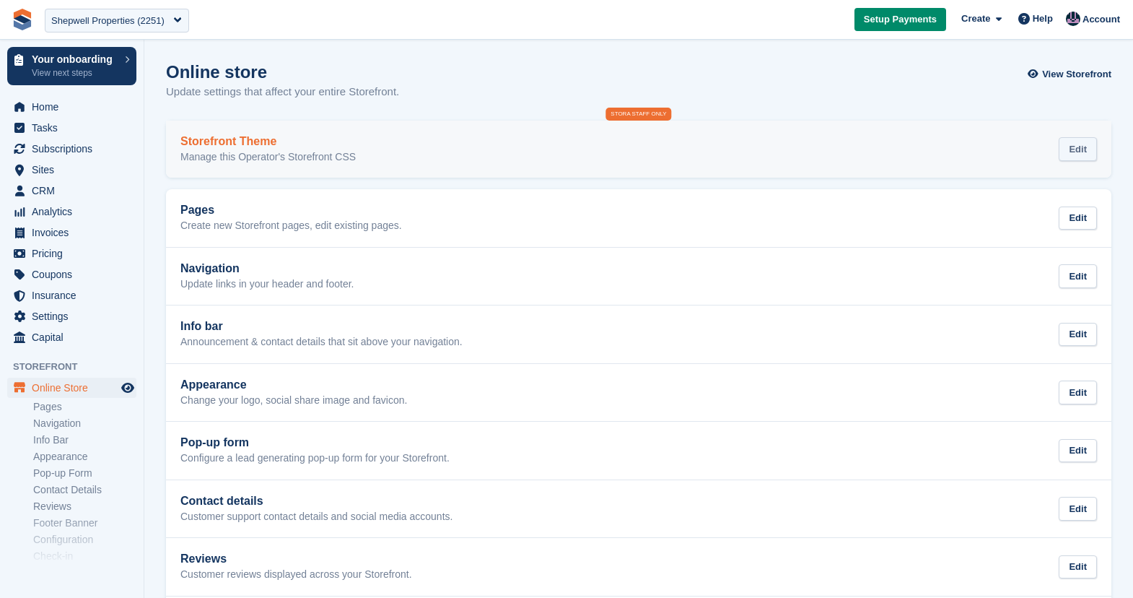
click at [1080, 151] on div "Edit" at bounding box center [1078, 149] width 38 height 24
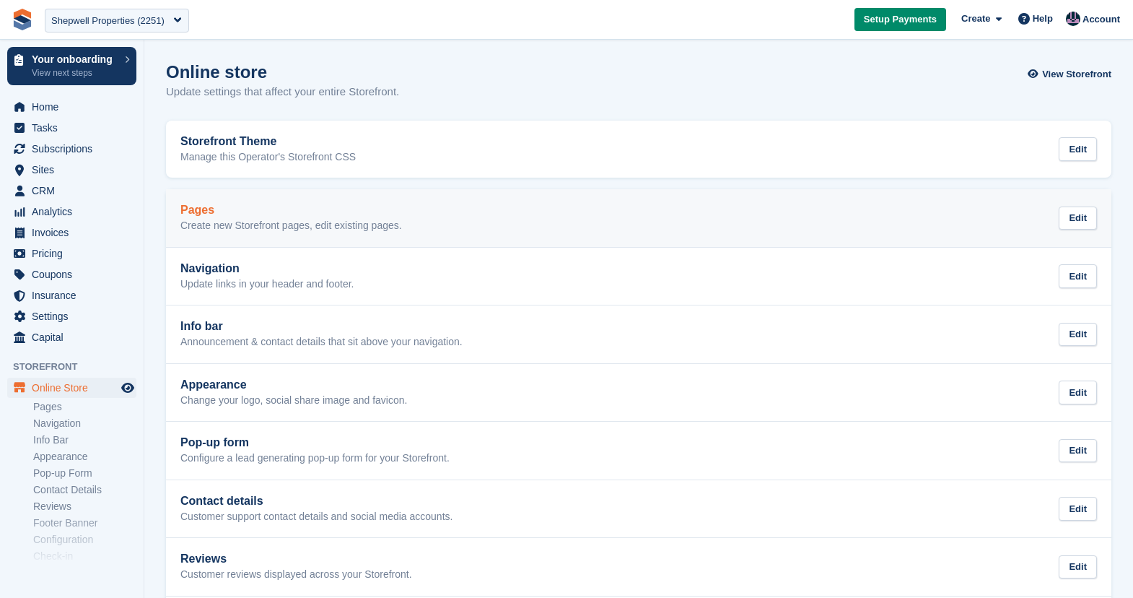
click at [368, 240] on link "Pages Create new Storefront pages, edit existing pages. Edit" at bounding box center [638, 218] width 945 height 58
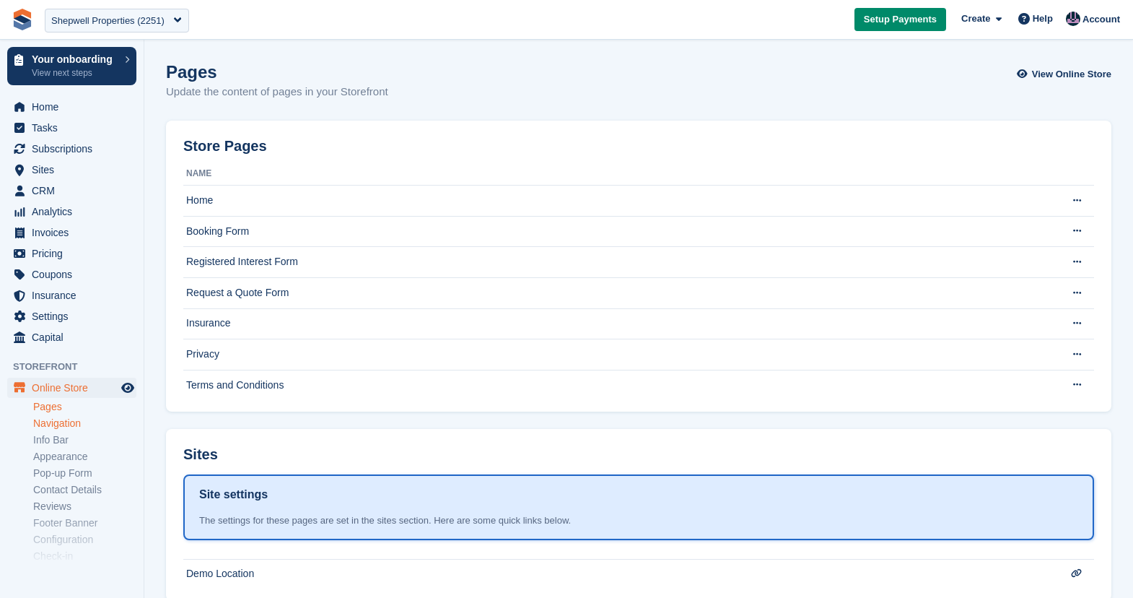
click at [61, 423] on link "Navigation" at bounding box center [84, 423] width 103 height 14
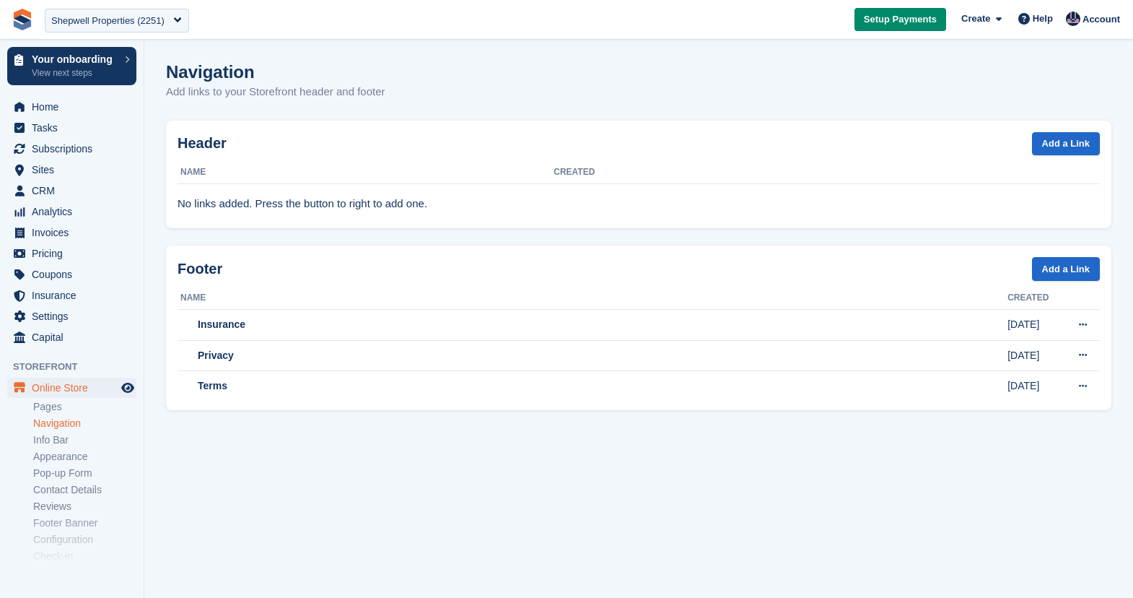
click at [45, 439] on link "Info Bar" at bounding box center [84, 440] width 103 height 14
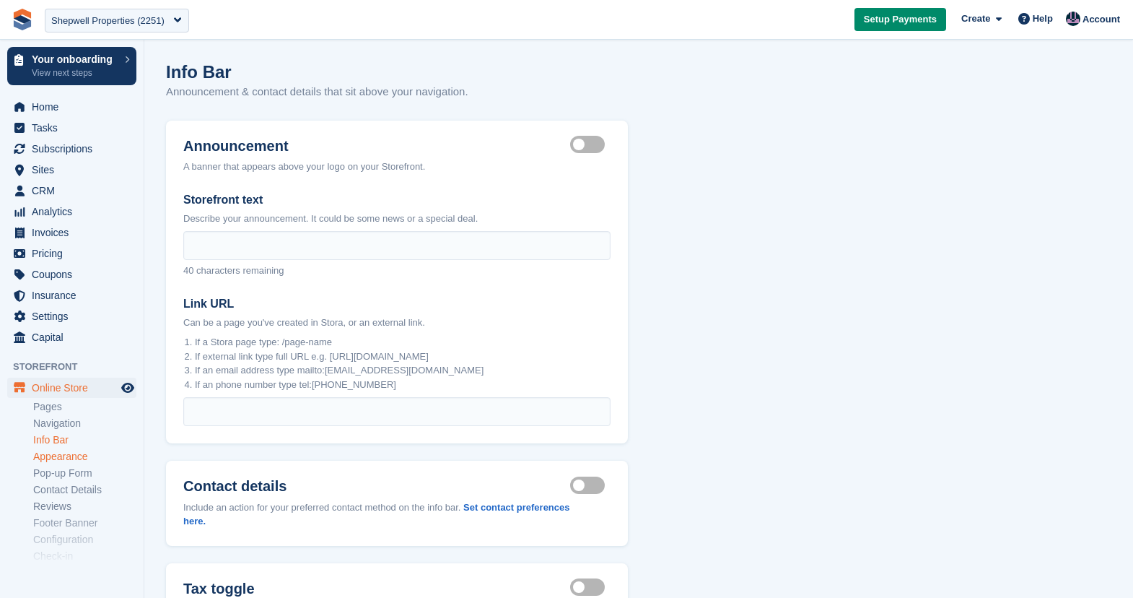
click at [44, 453] on link "Appearance" at bounding box center [84, 457] width 103 height 14
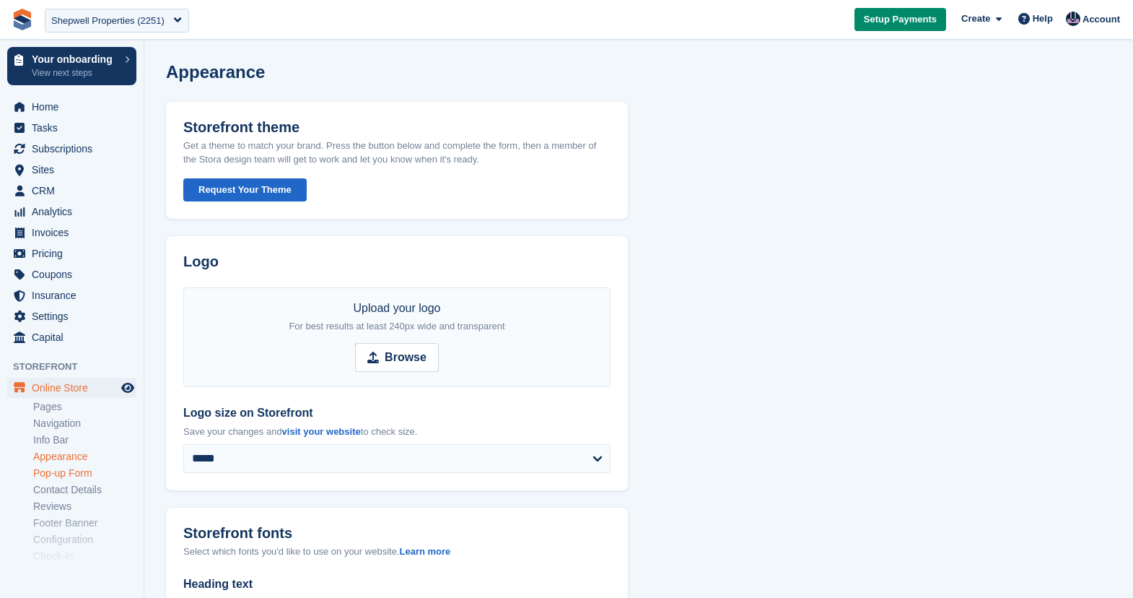
click at [65, 471] on link "Pop-up Form" at bounding box center [84, 473] width 103 height 14
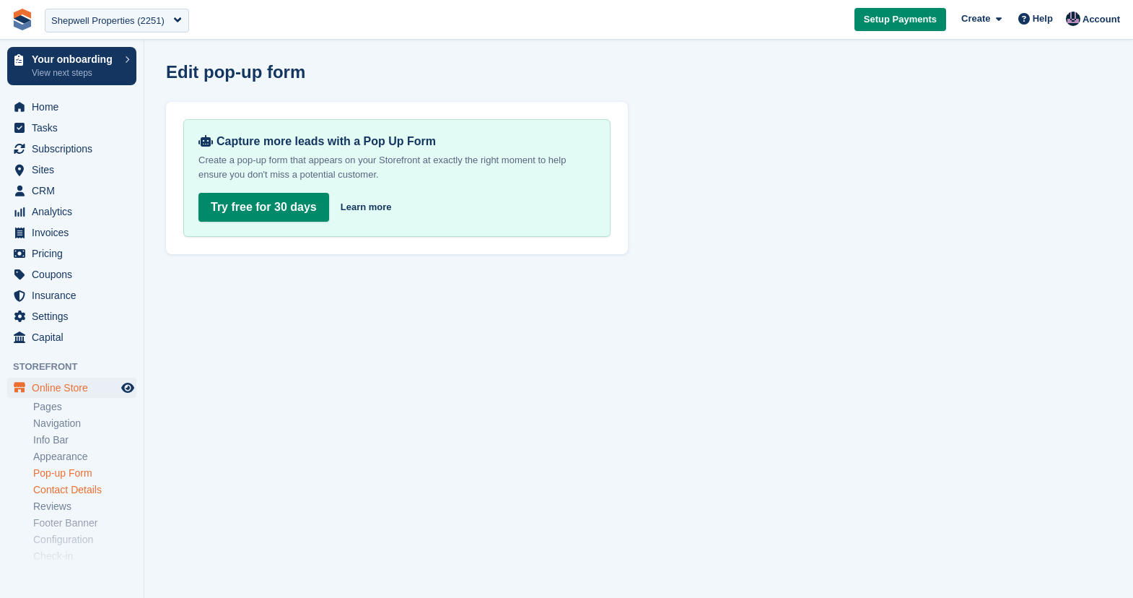
click at [71, 486] on link "Contact Details" at bounding box center [84, 490] width 103 height 14
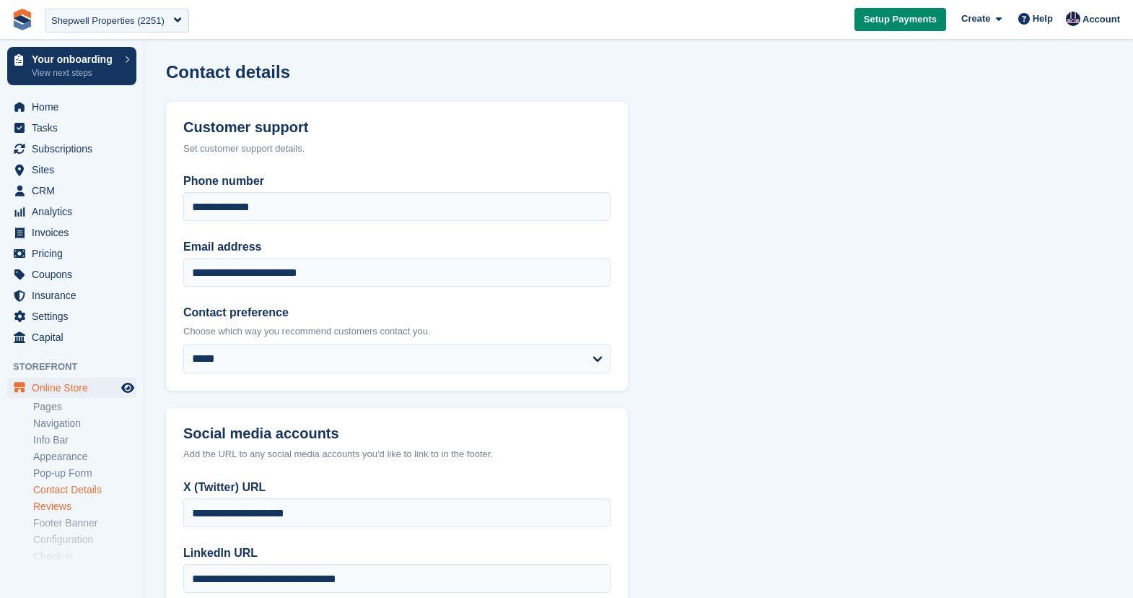
click at [52, 506] on link "Reviews" at bounding box center [84, 506] width 103 height 14
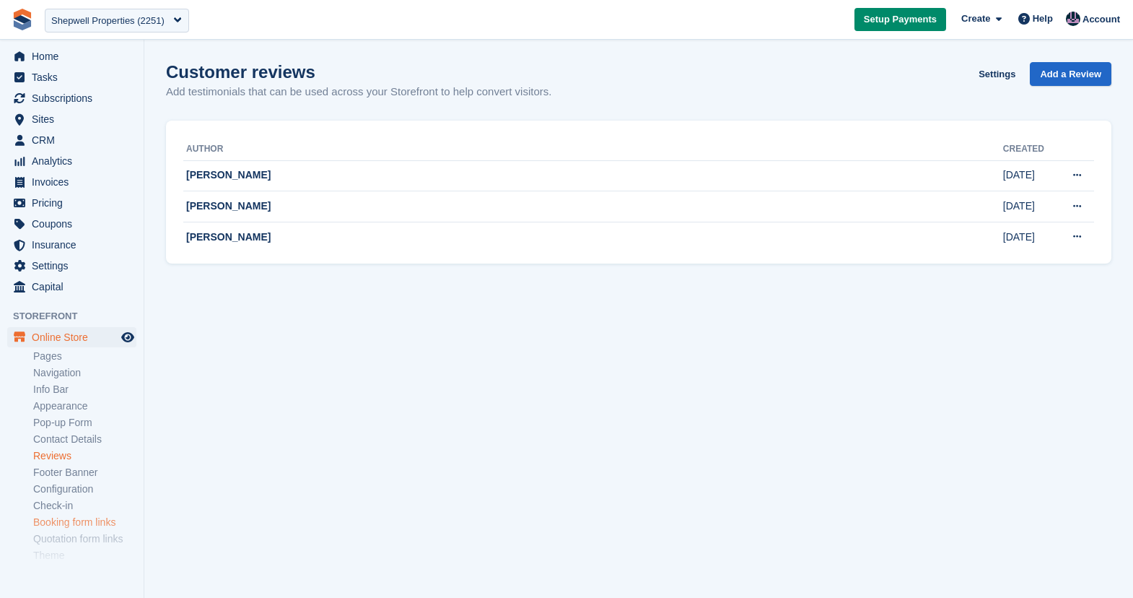
scroll to position [58, 0]
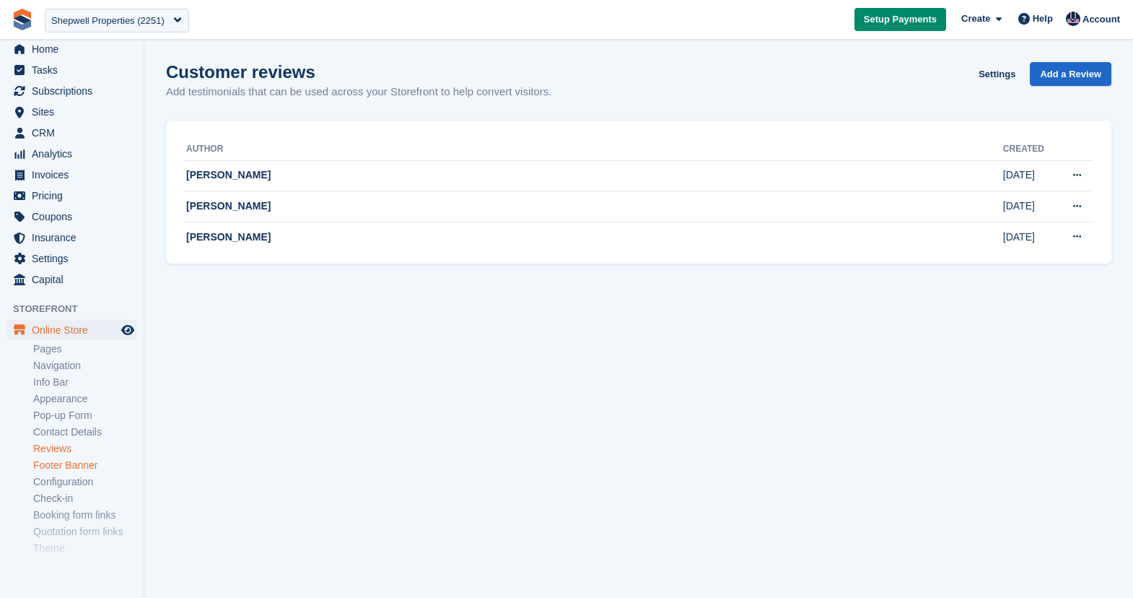
click at [70, 467] on link "Footer Banner" at bounding box center [84, 465] width 103 height 14
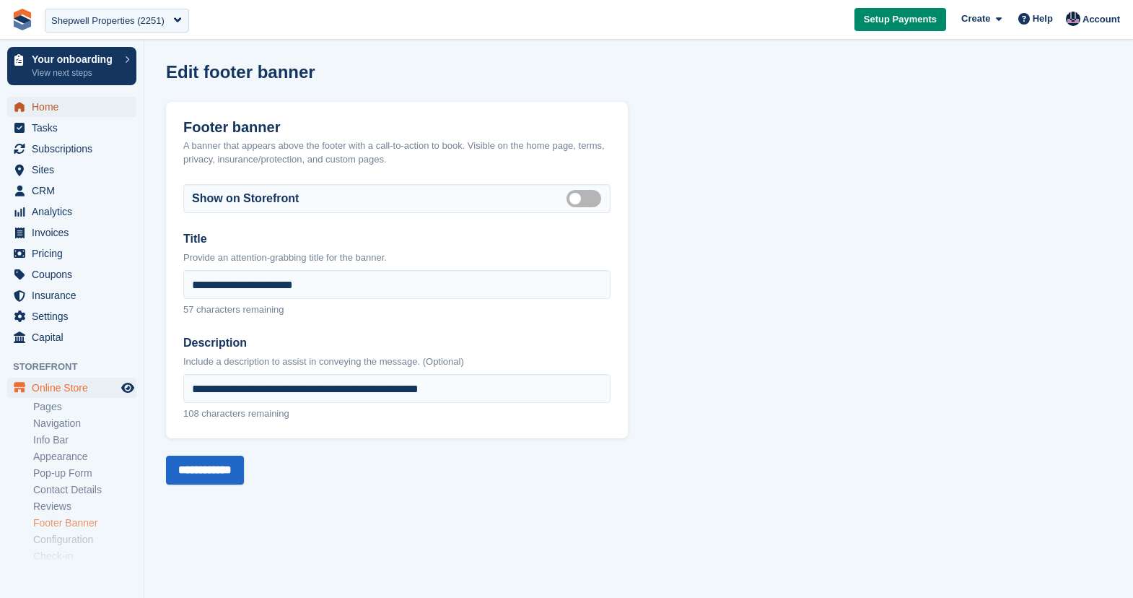
click at [42, 112] on span "Home" at bounding box center [75, 107] width 87 height 20
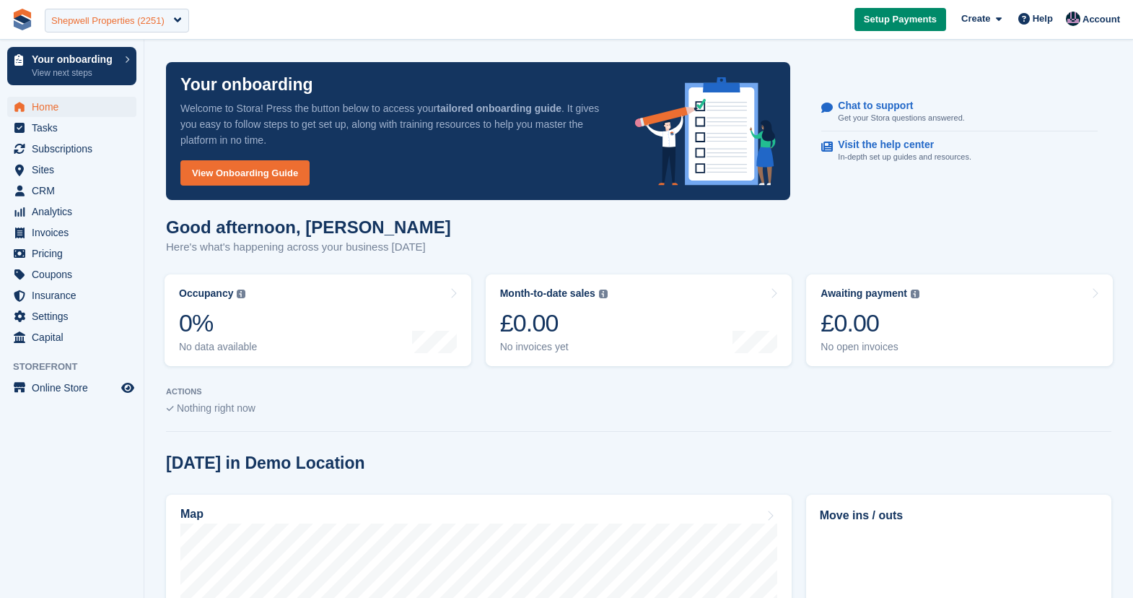
click at [141, 20] on div "Shepwell Properties (2251)" at bounding box center [107, 21] width 113 height 14
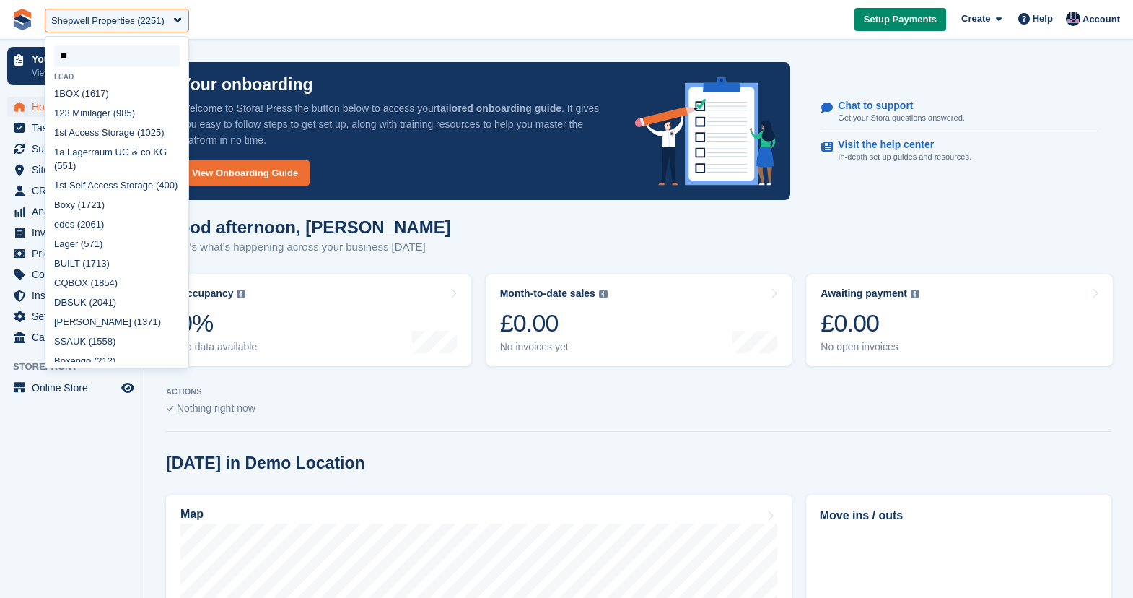
type input "***"
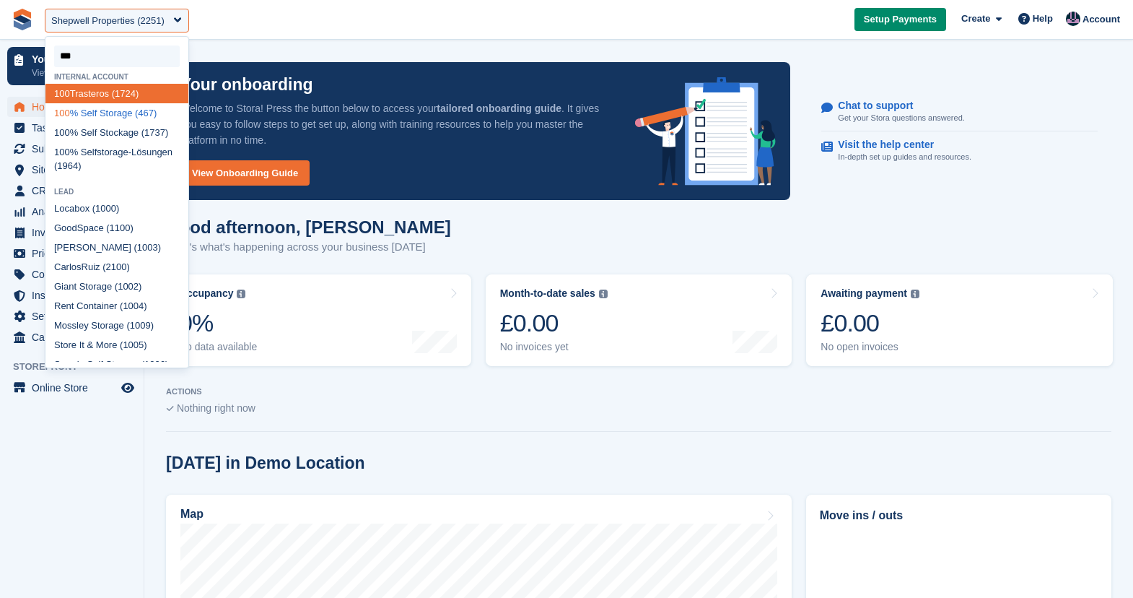
click at [61, 116] on span "100" at bounding box center [62, 113] width 16 height 11
select select "***"
